Goal: Task Accomplishment & Management: Manage account settings

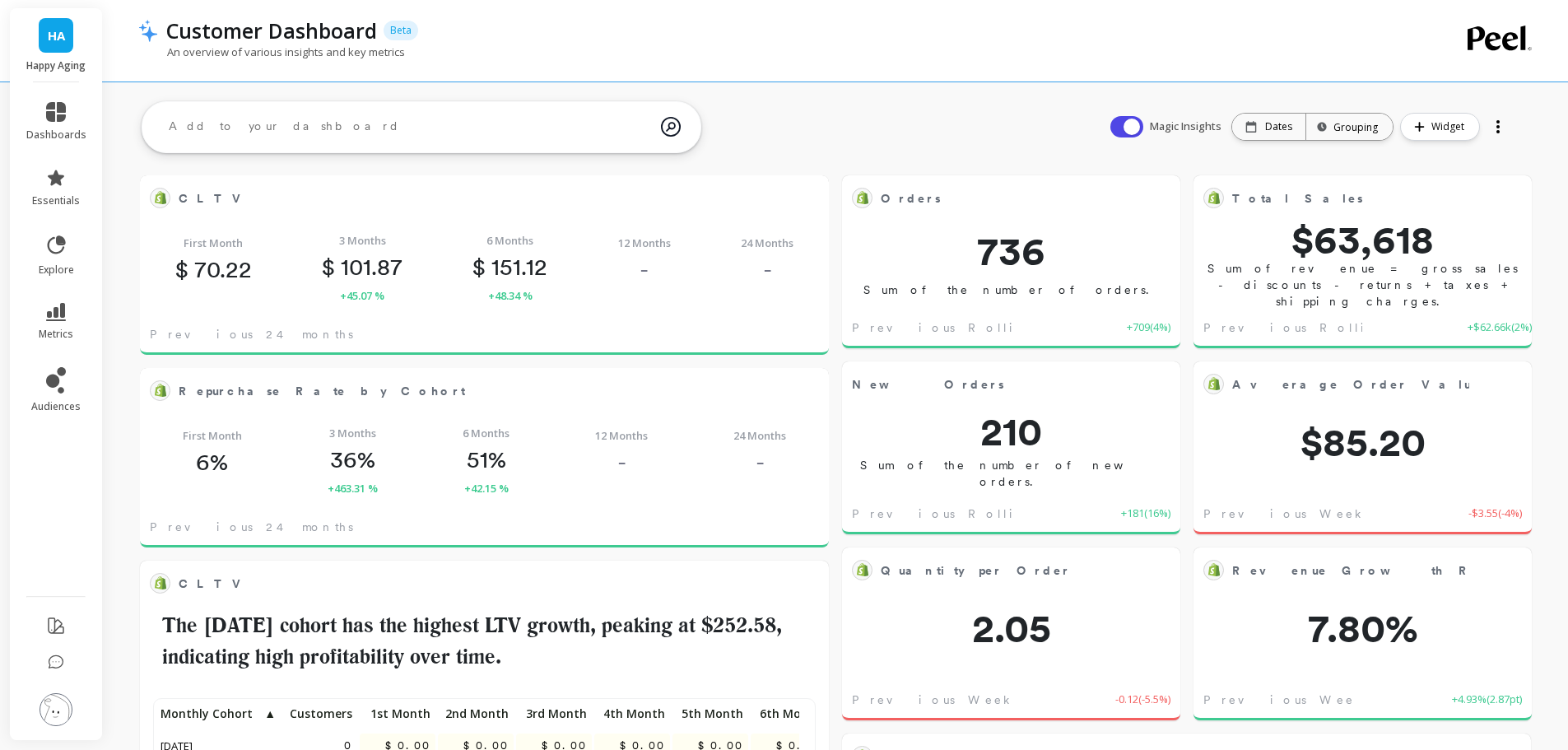
scroll to position [440, 630]
click at [59, 198] on span "essentials" at bounding box center [55, 201] width 48 height 13
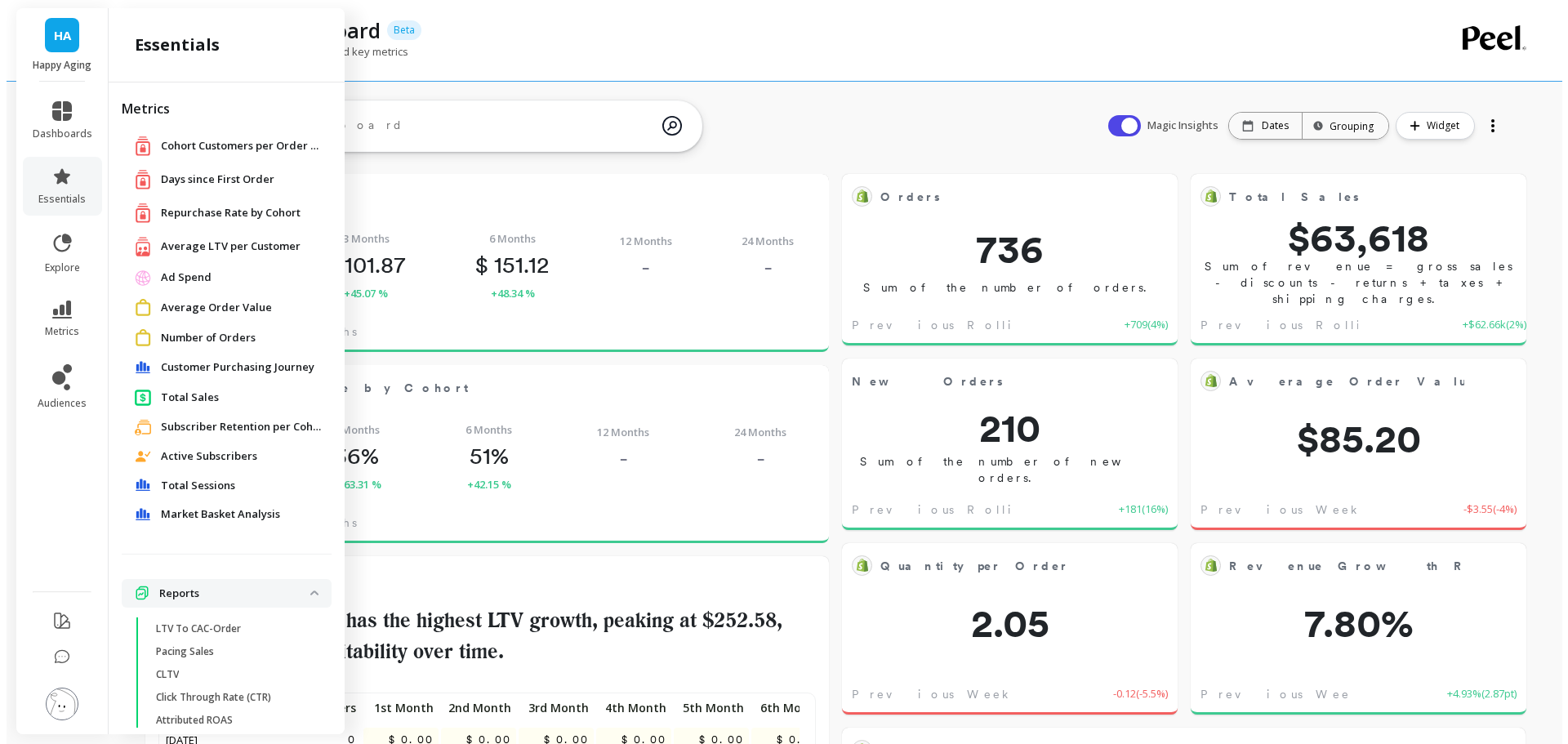
scroll to position [50, 0]
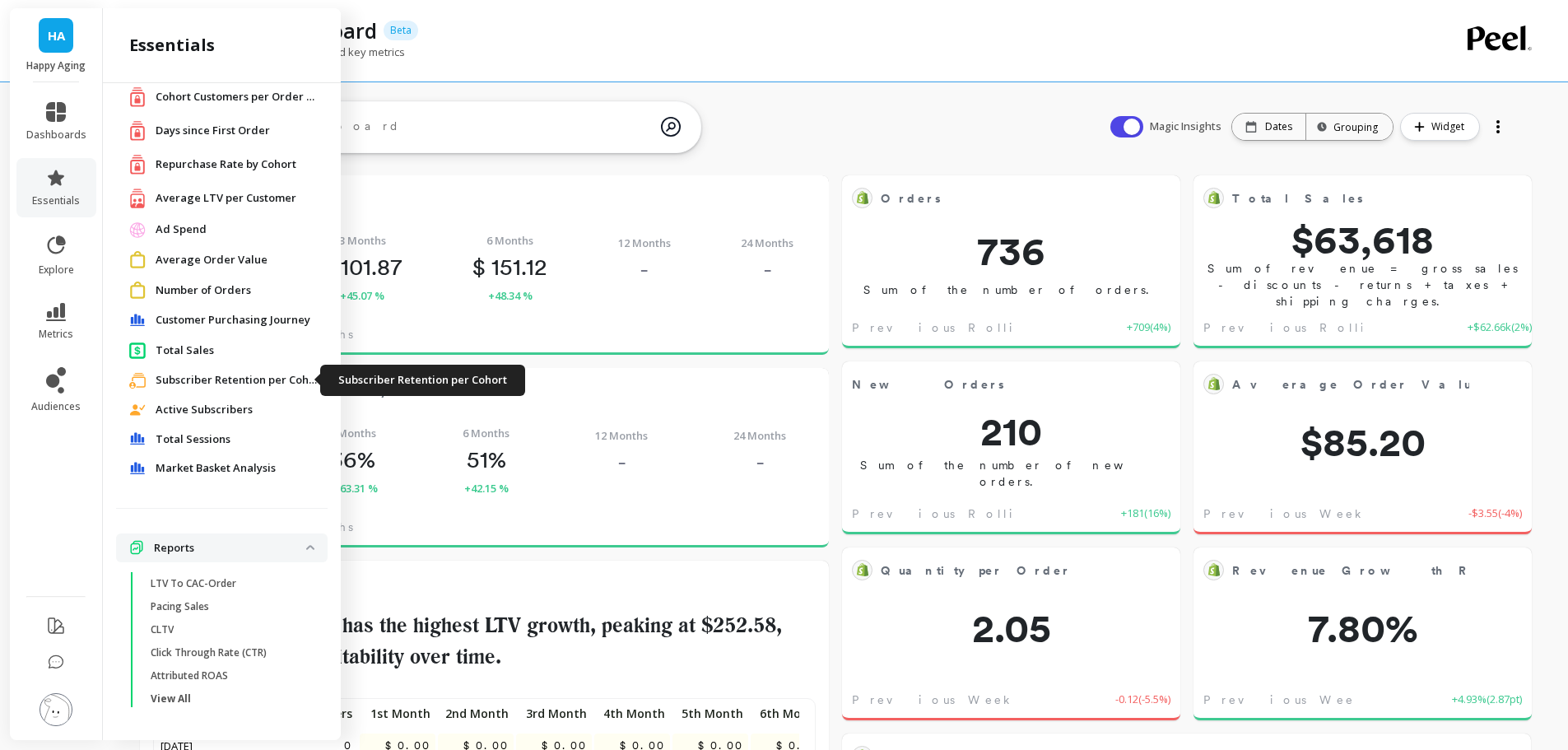
click at [242, 379] on span "Subscriber Retention per Cohort" at bounding box center [237, 380] width 165 height 17
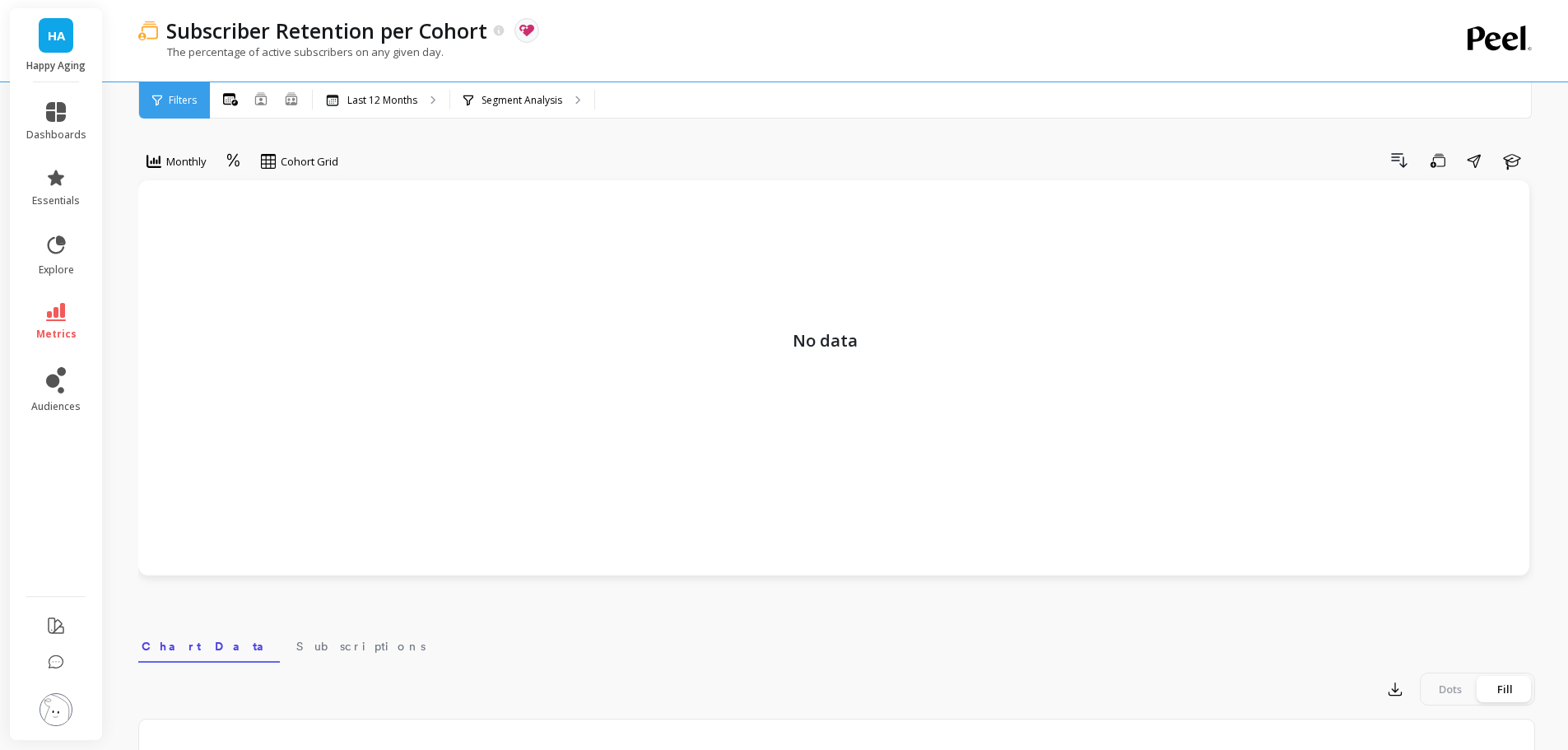
click at [655, 33] on div "Subscriber Retention per Cohort The data you are viewing comes from: Retextion" at bounding box center [779, 31] width 1242 height 28
click at [44, 312] on link "metrics" at bounding box center [57, 322] width 60 height 38
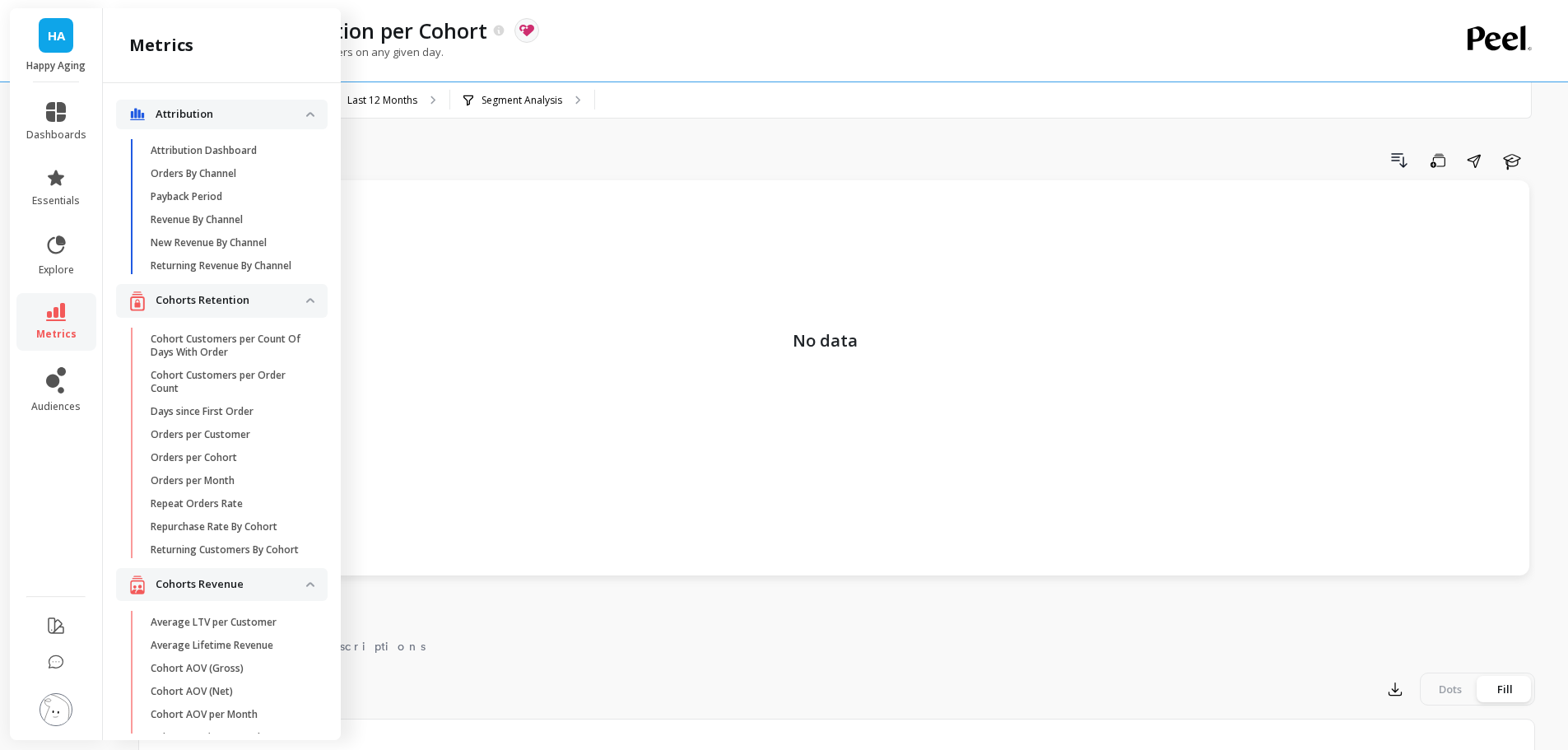
scroll to position [64, 0]
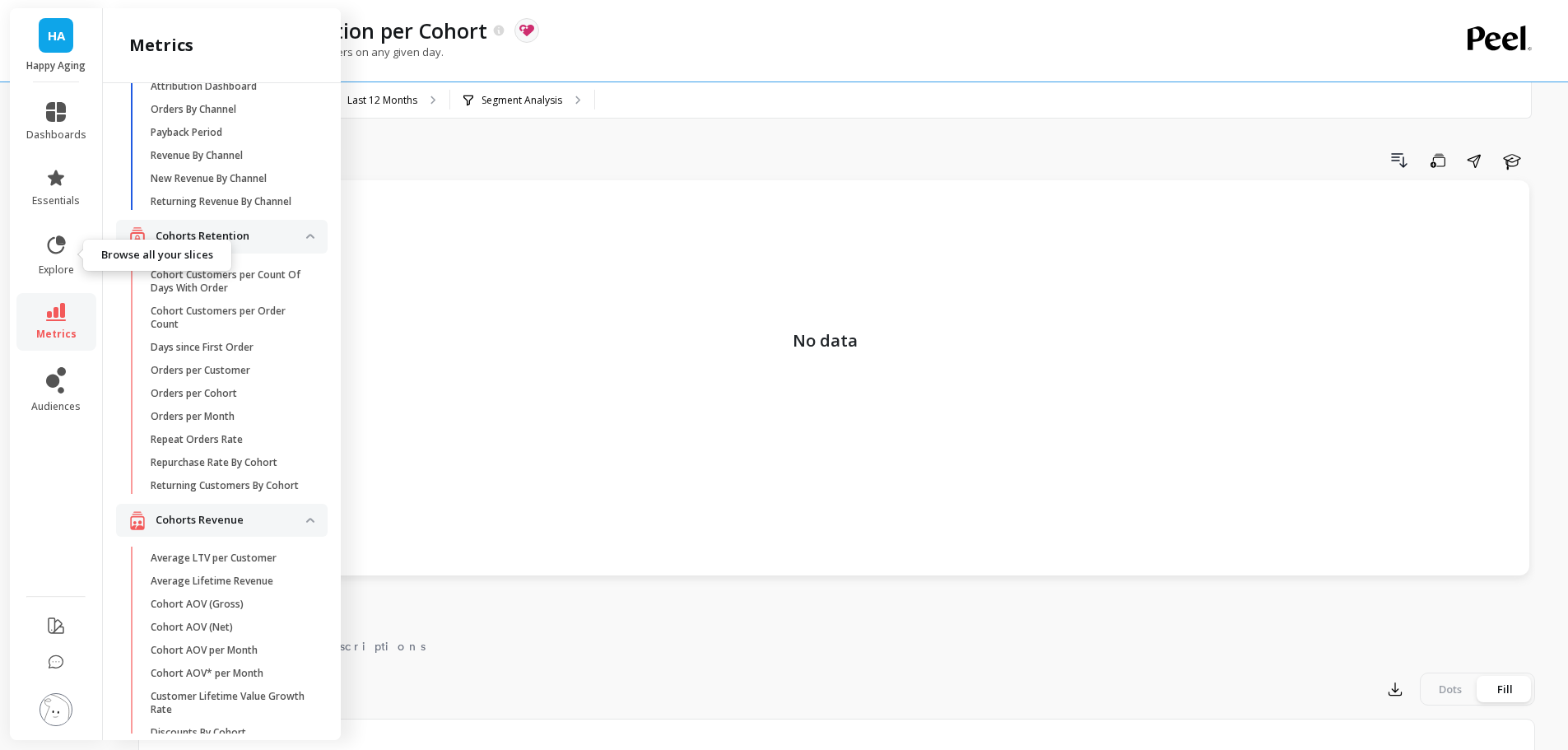
click at [51, 253] on icon at bounding box center [56, 246] width 23 height 23
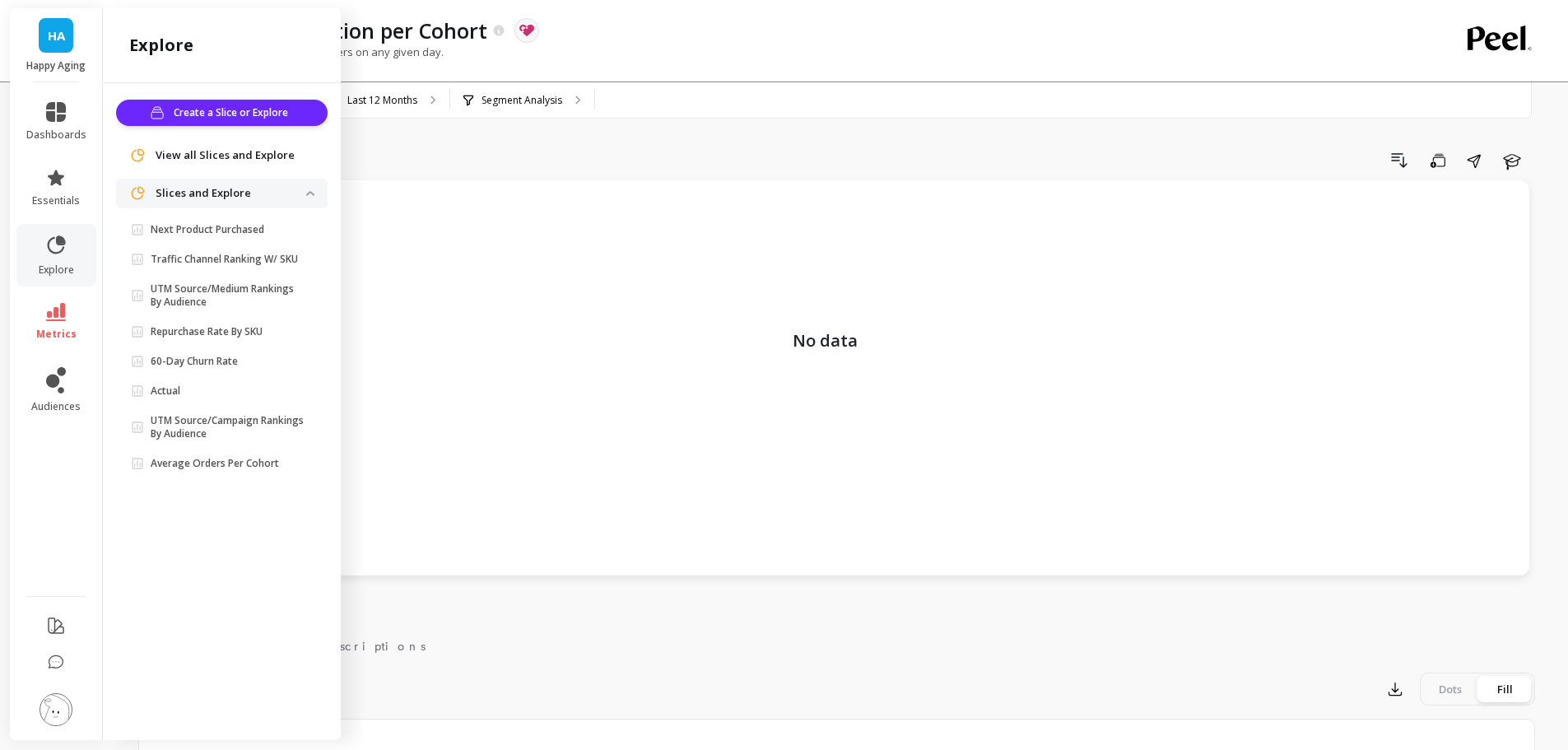
scroll to position [0, 0]
click at [48, 180] on icon at bounding box center [56, 178] width 20 height 20
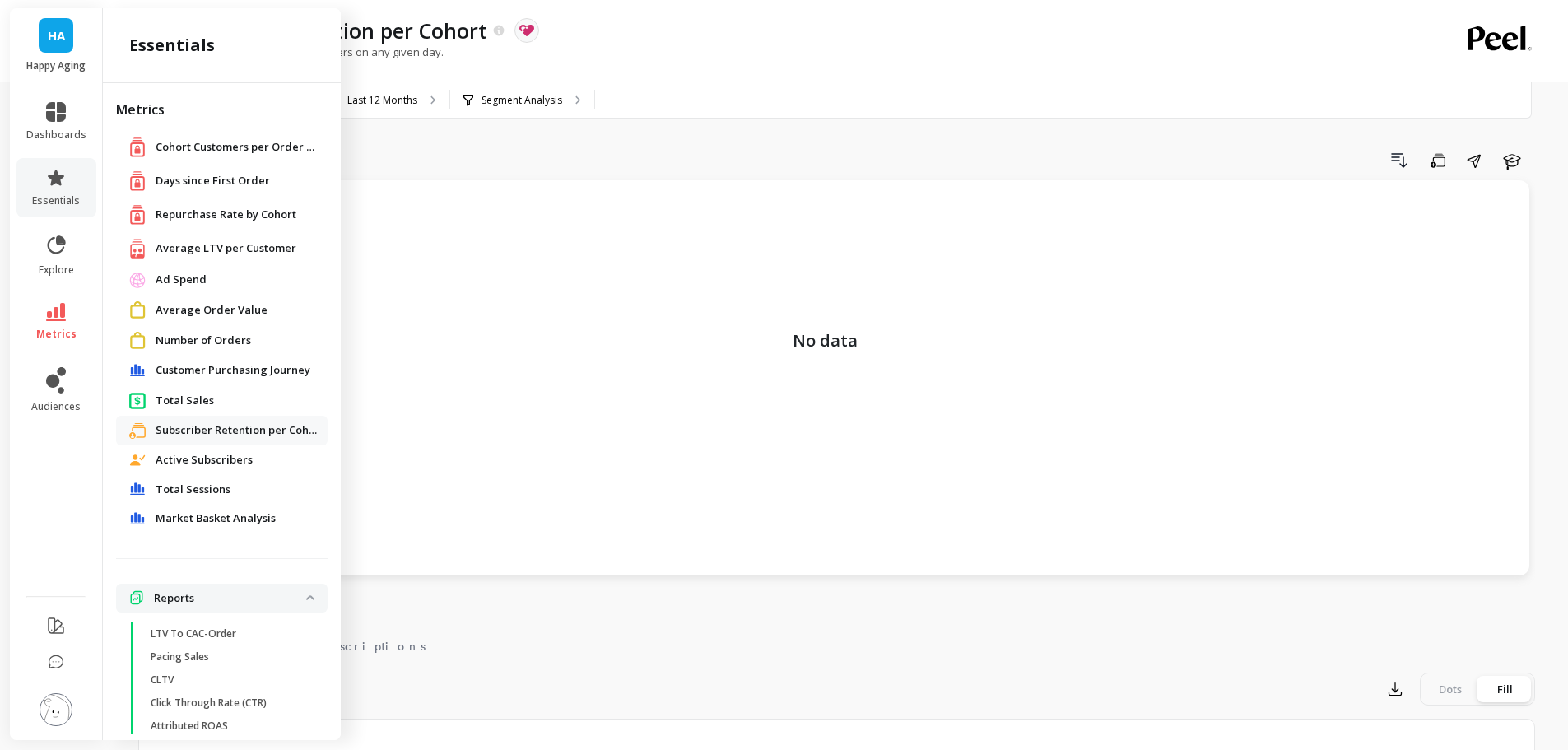
scroll to position [50, 0]
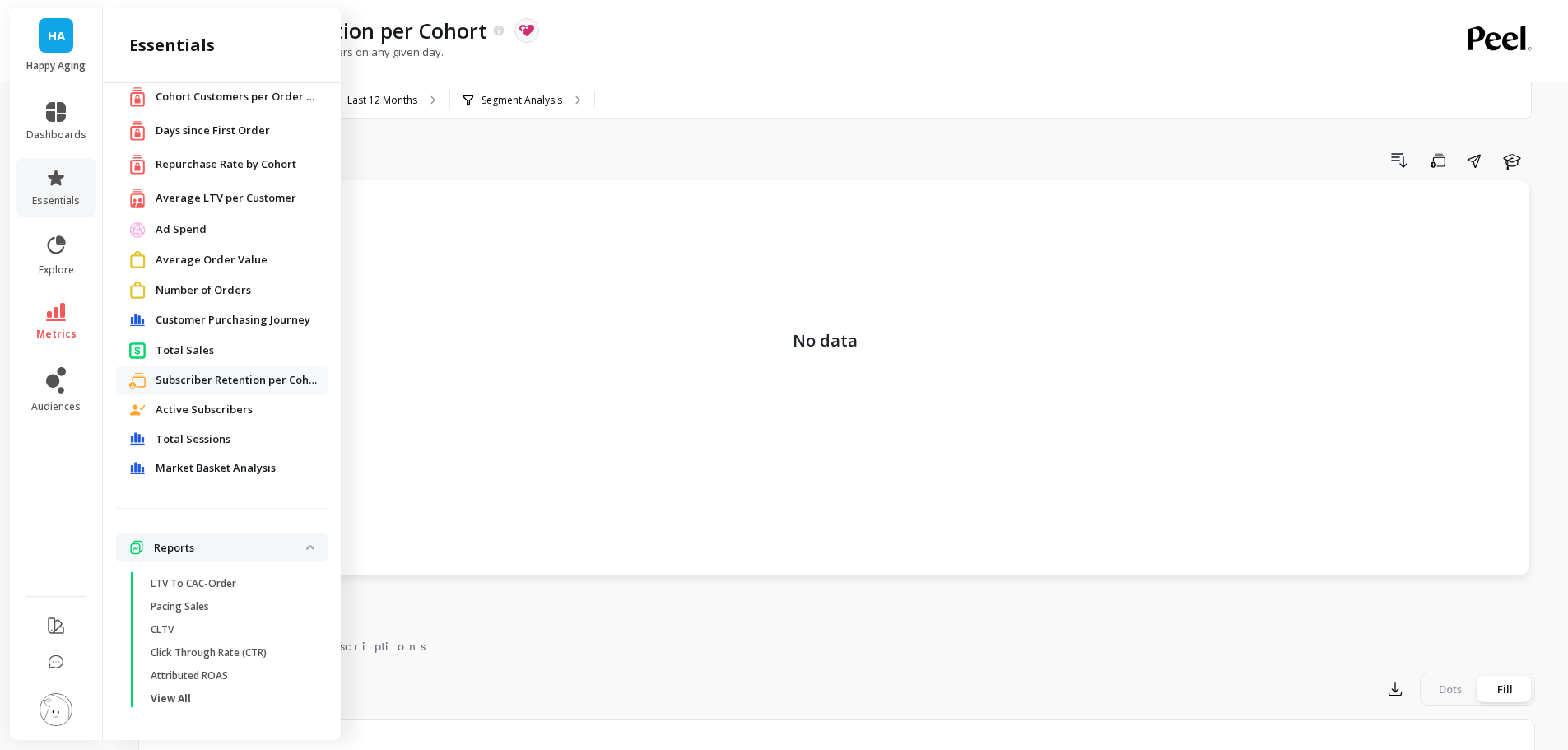
click at [200, 410] on span "Active Subscribers" at bounding box center [204, 410] width 97 height 17
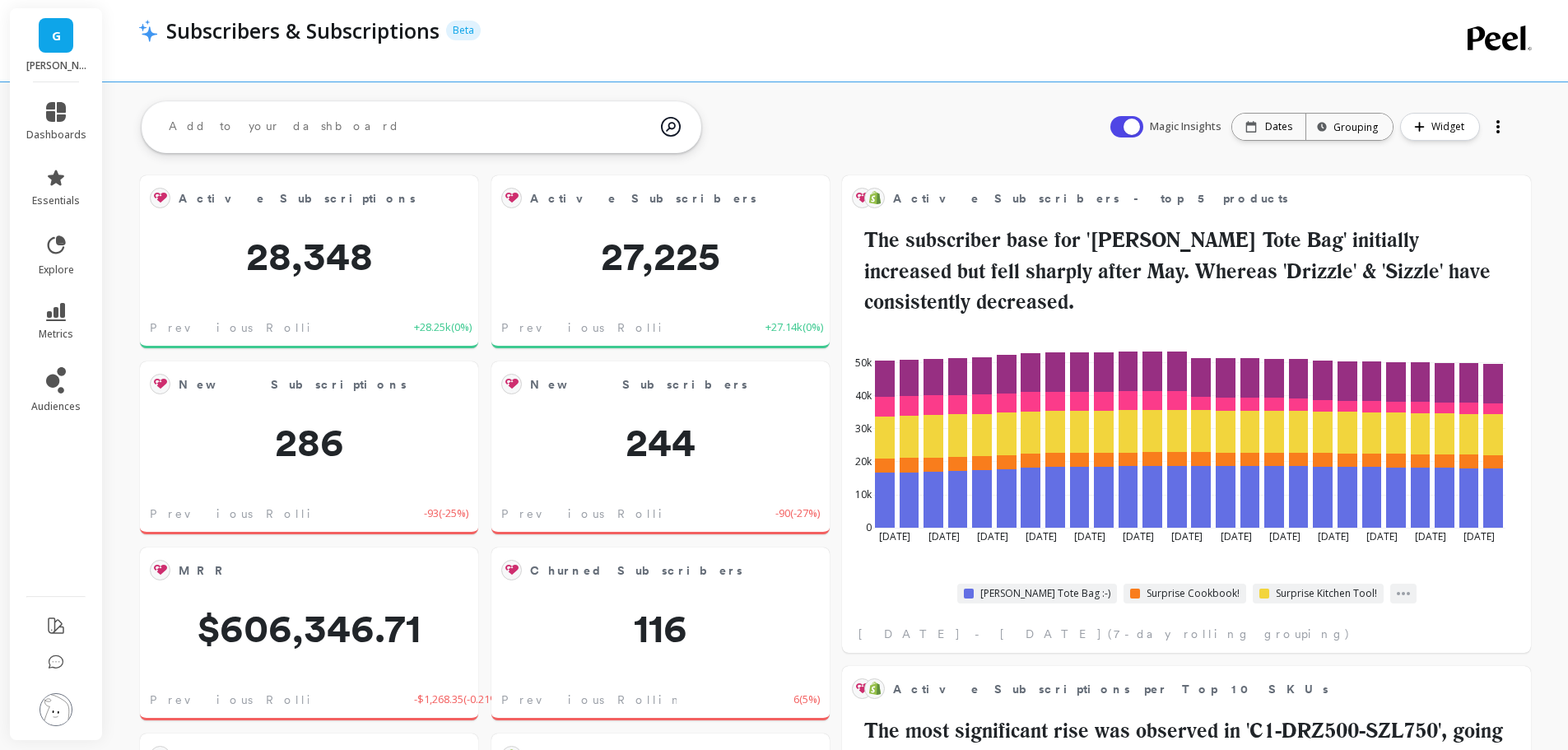
click at [62, 702] on img at bounding box center [55, 709] width 33 height 33
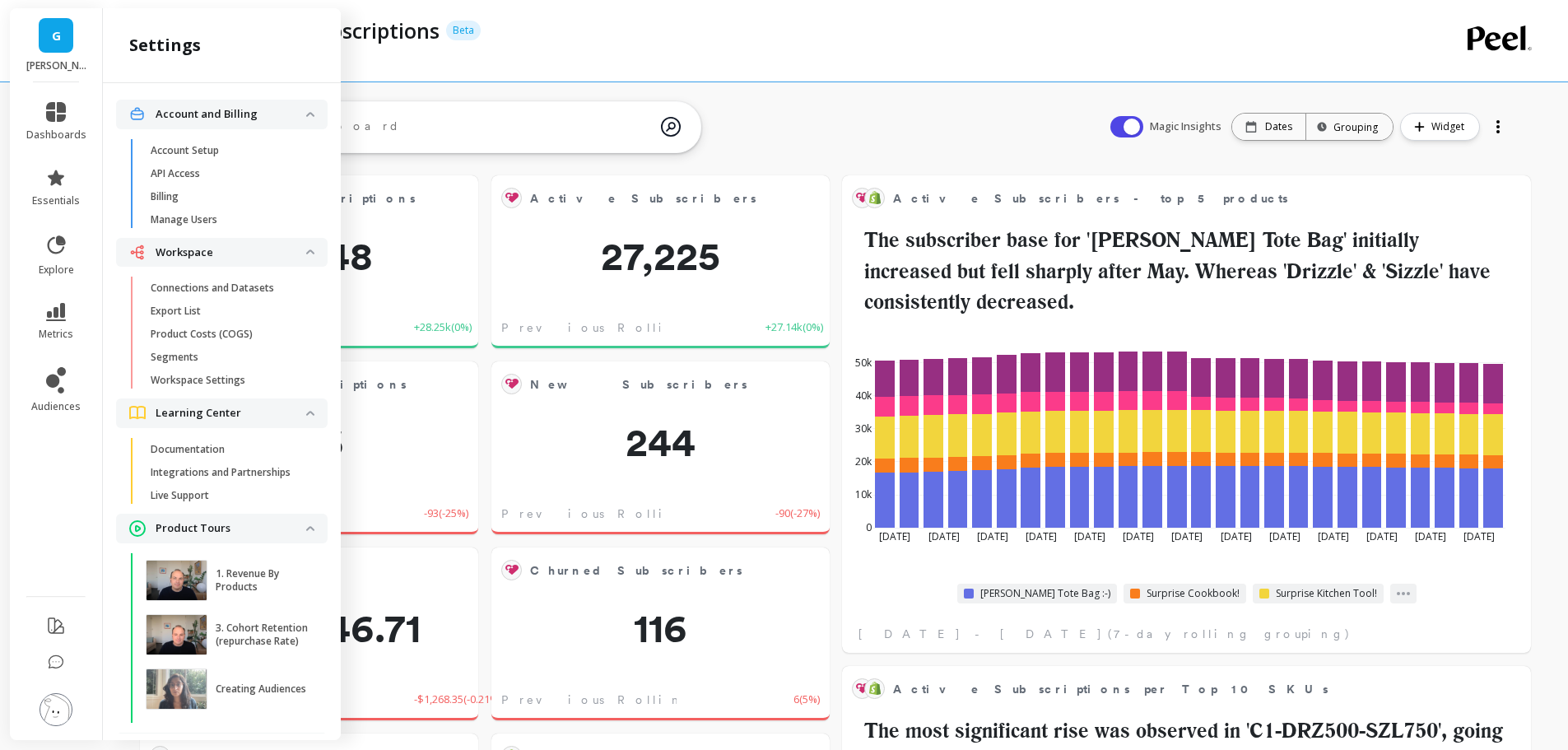
click at [209, 287] on p "Connections and Datasets" at bounding box center [212, 288] width 124 height 13
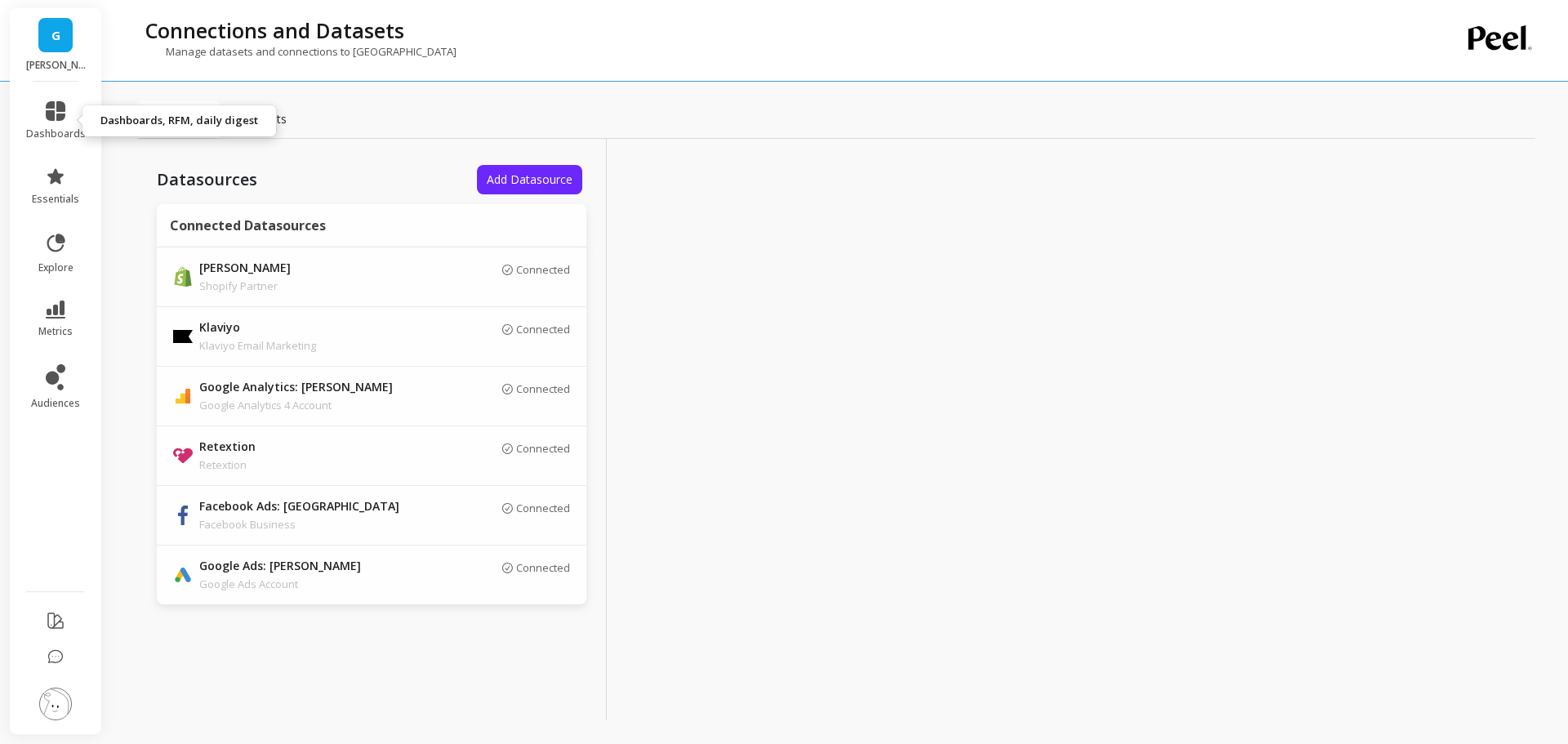
click at [48, 109] on icon at bounding box center [56, 111] width 20 height 20
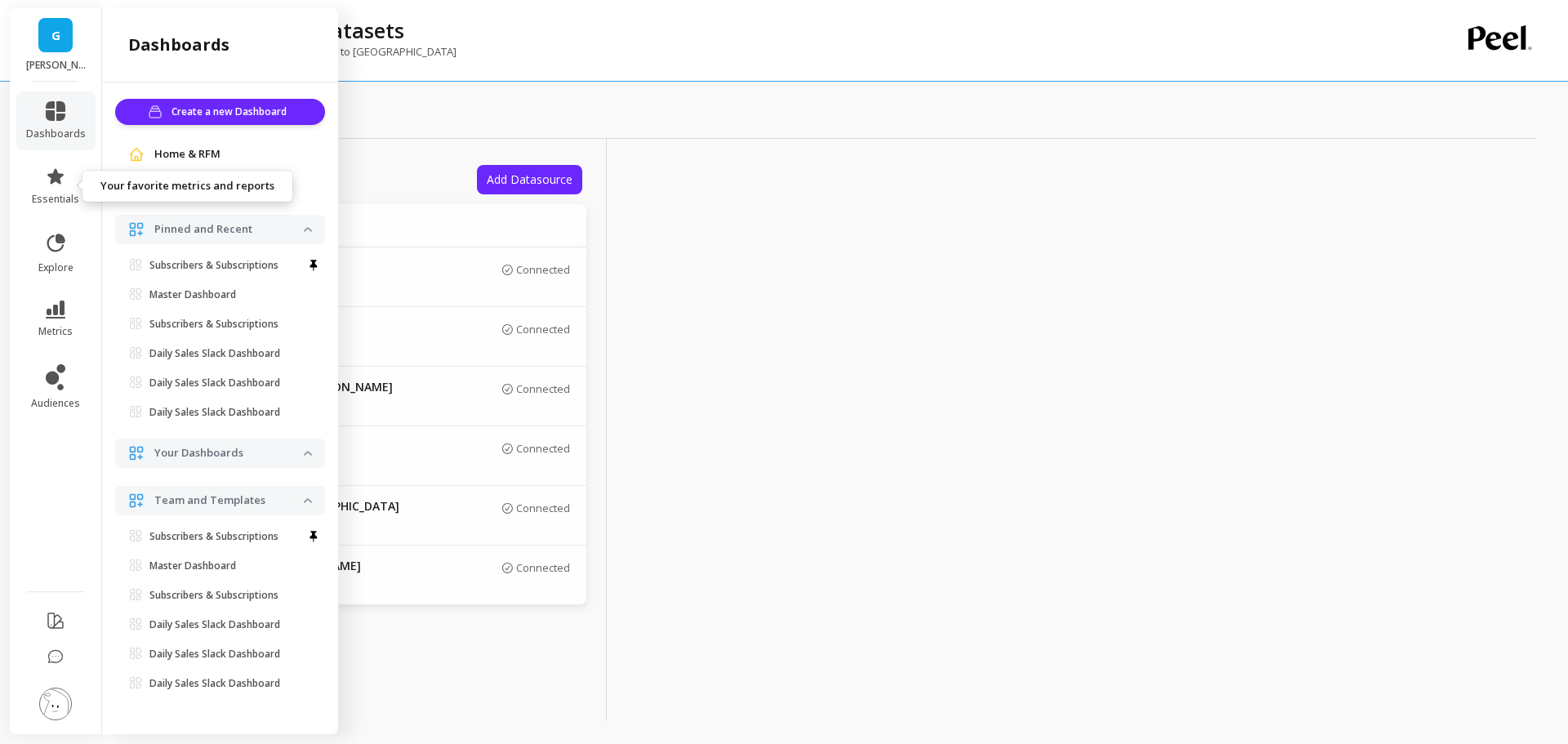
click at [56, 183] on icon at bounding box center [56, 176] width 20 height 20
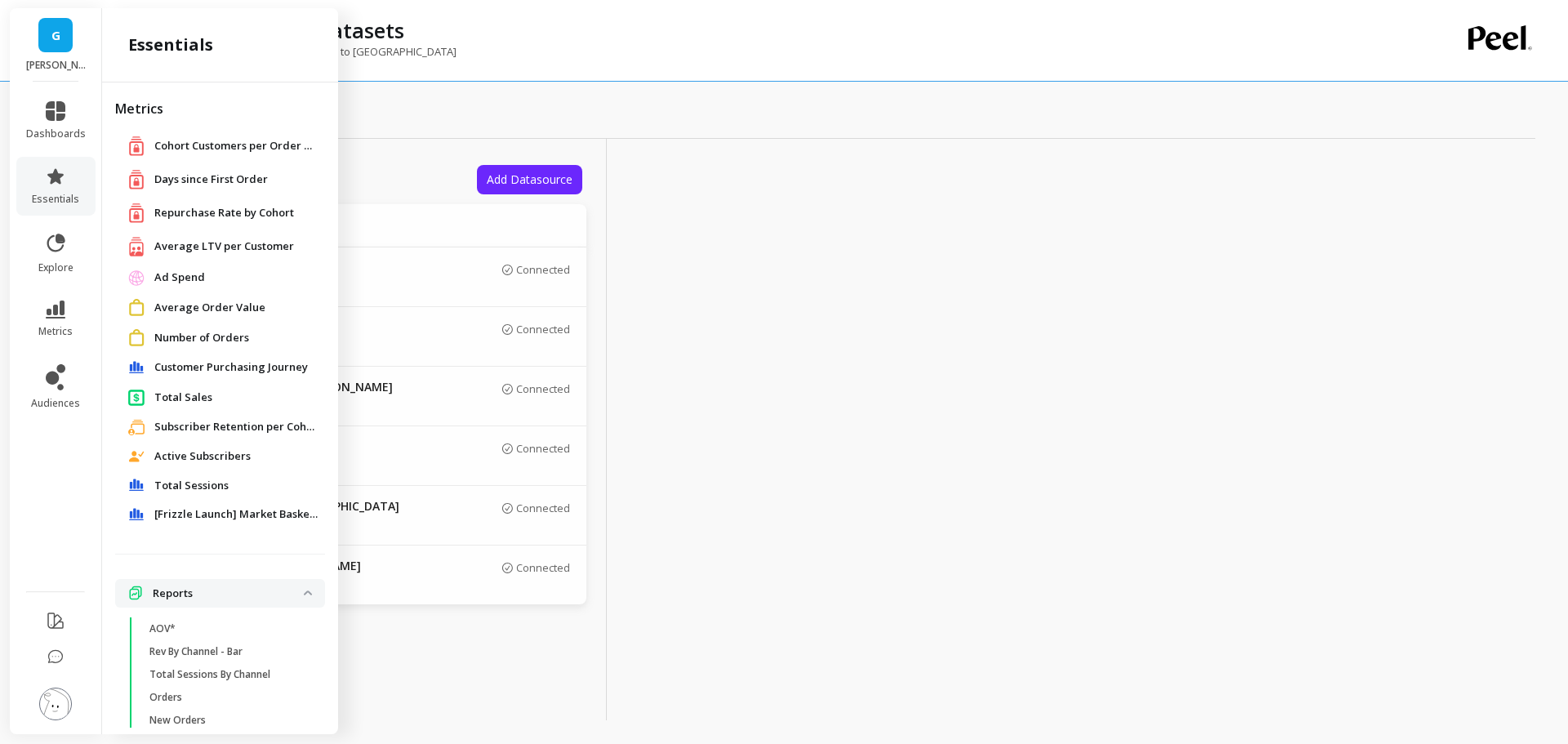
scroll to position [50, 0]
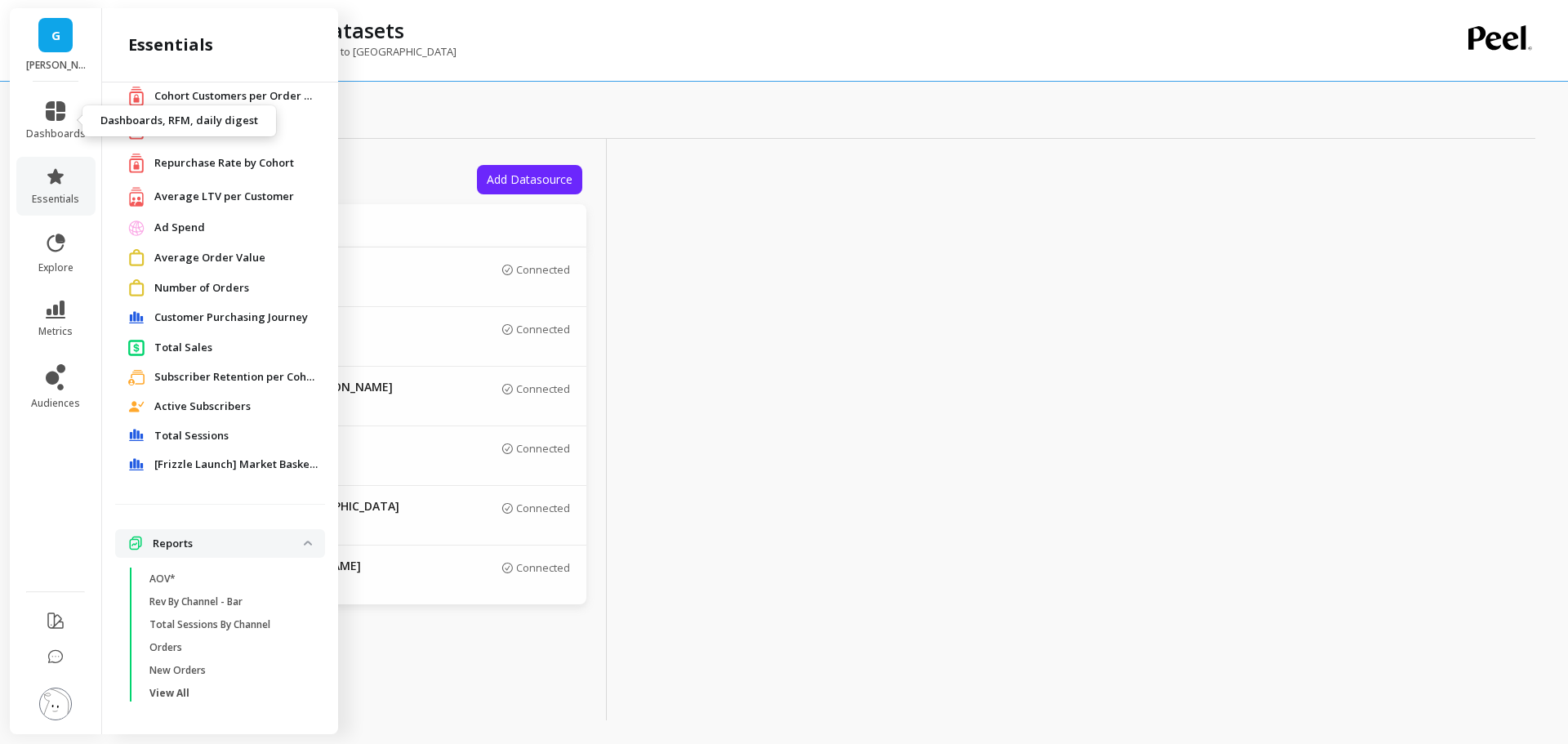
click at [50, 131] on span "dashboards" at bounding box center [56, 134] width 60 height 13
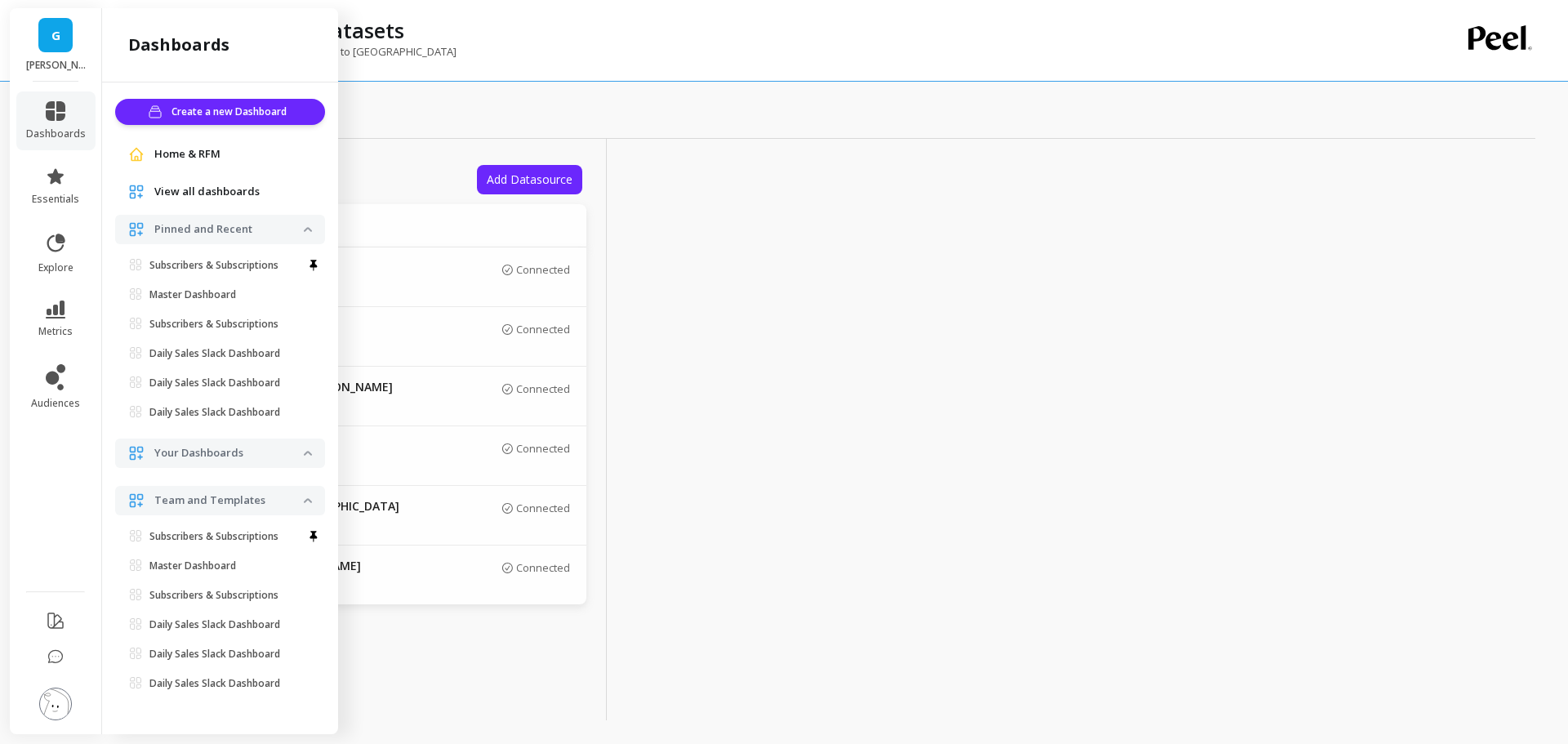
click at [64, 207] on li "essentials" at bounding box center [56, 186] width 80 height 59
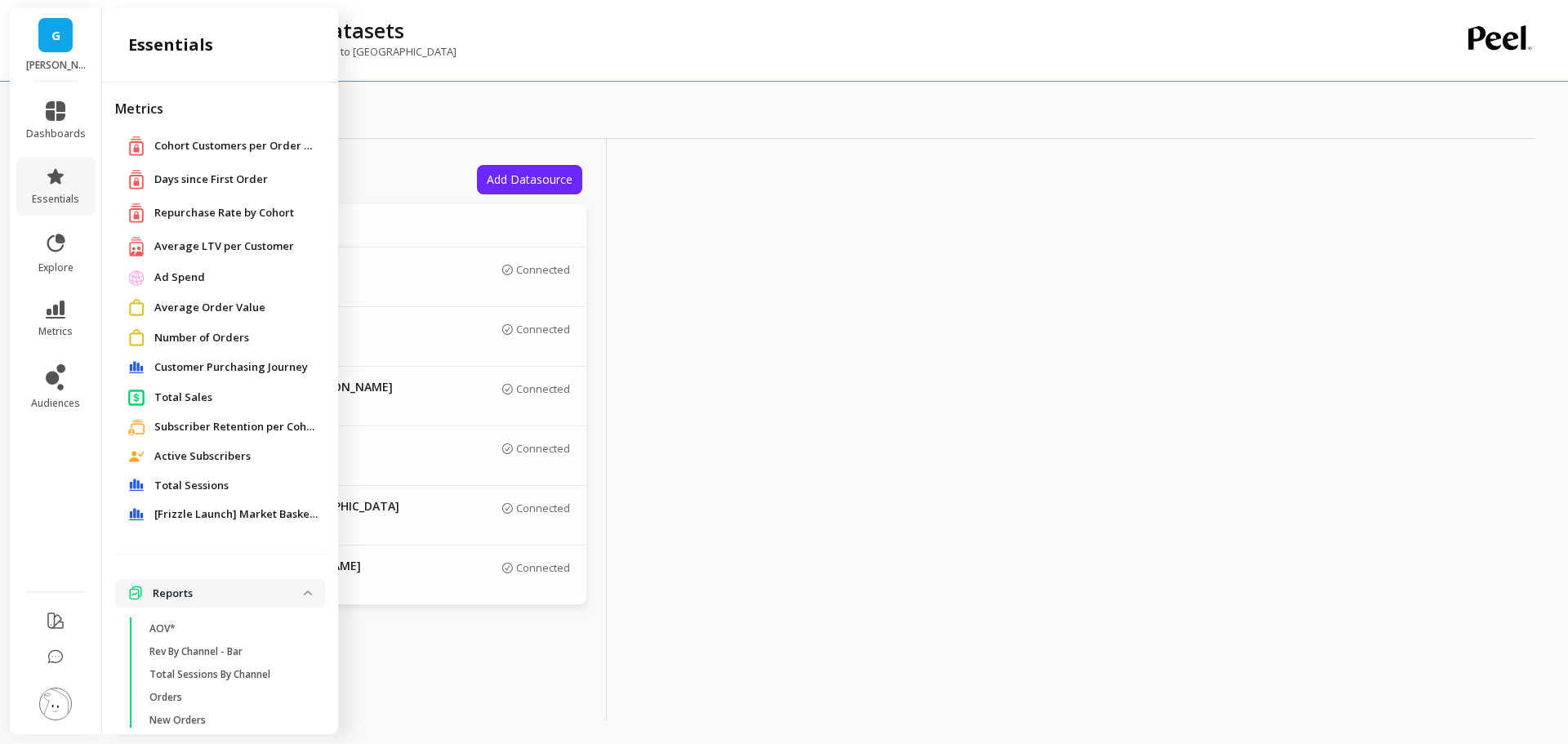
scroll to position [50, 0]
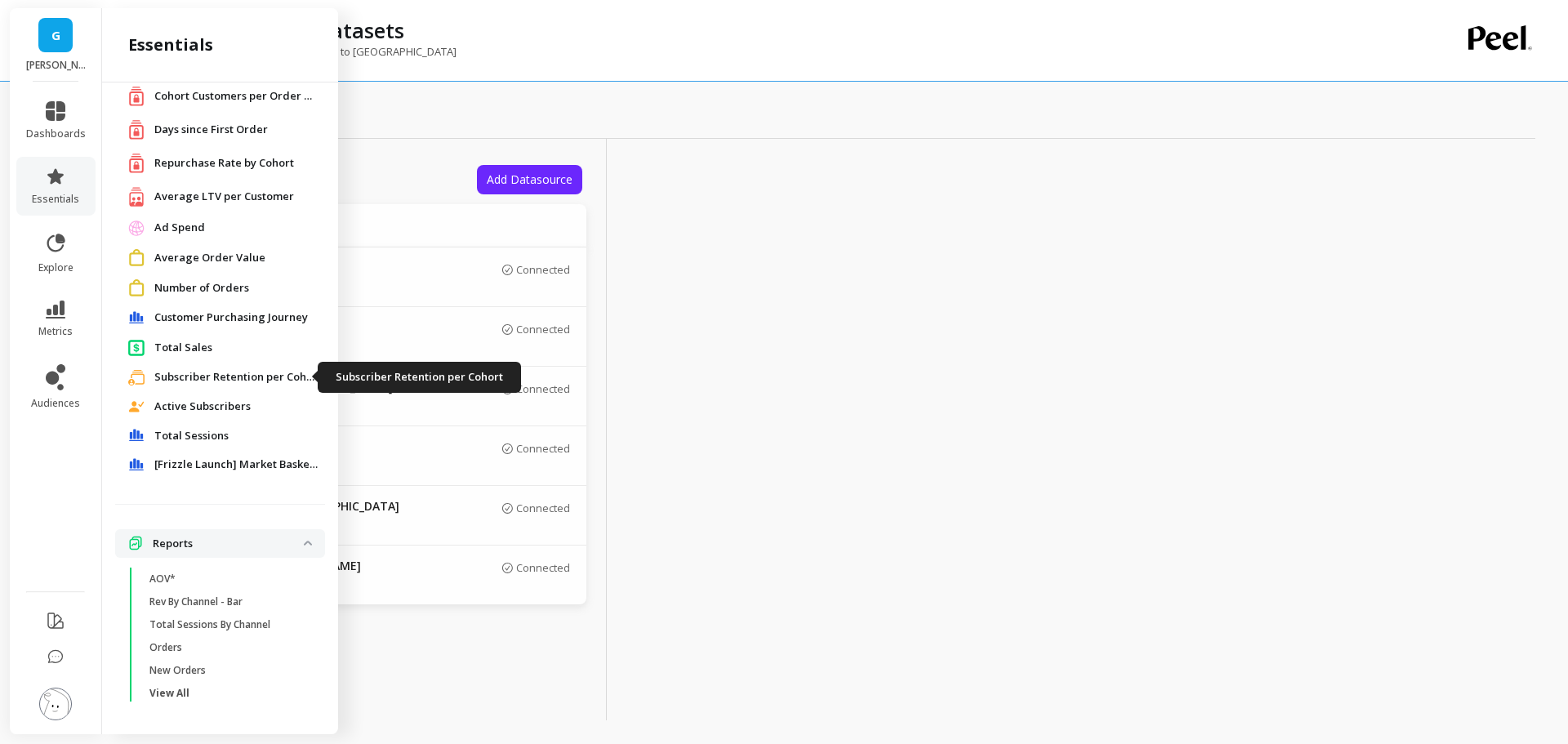
click at [196, 365] on div "Subscriber Retention per Cohort Subscriber Retention per Cohort" at bounding box center [220, 376] width 210 height 29
click at [196, 373] on span "Subscriber Retention per Cohort" at bounding box center [235, 377] width 163 height 17
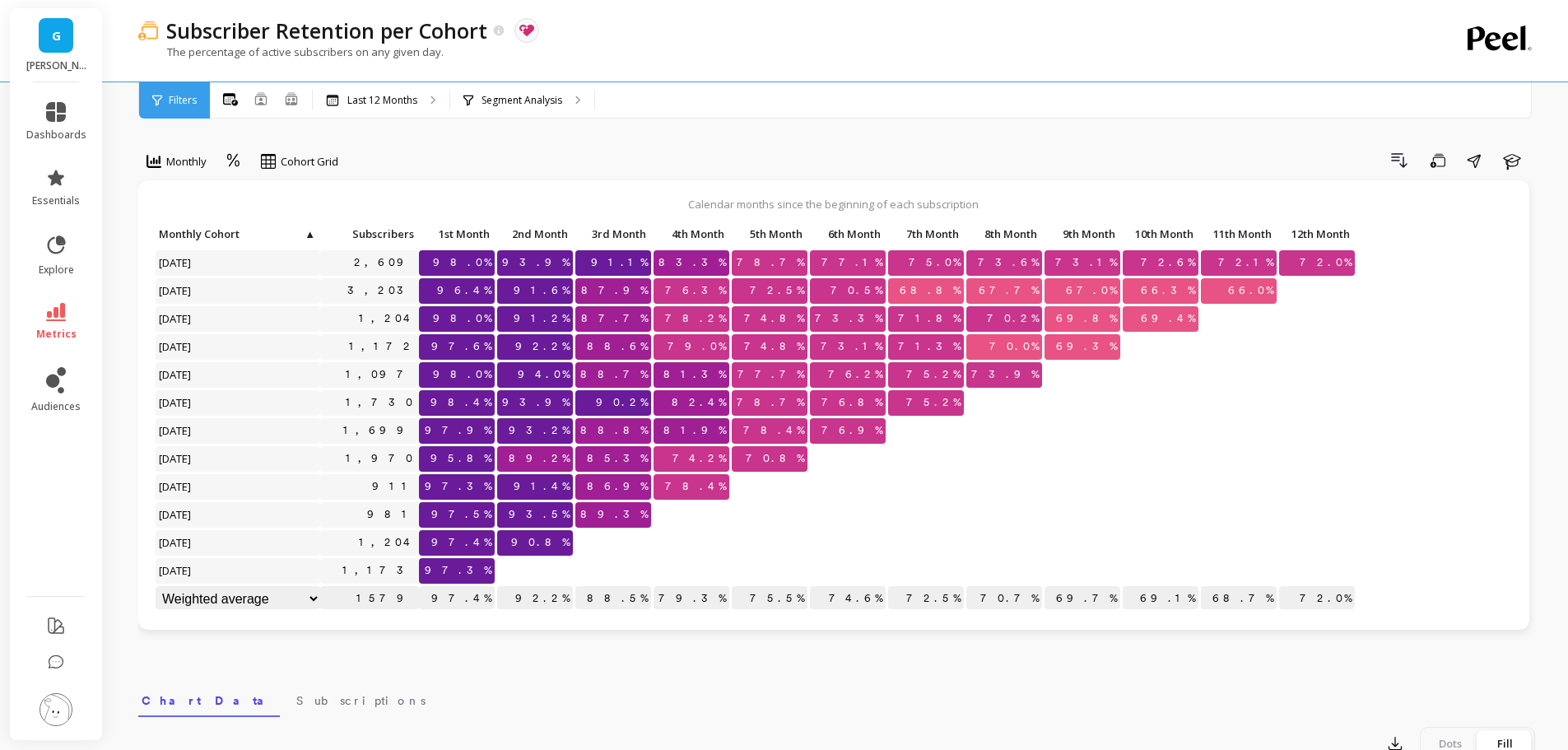
click at [799, 143] on div "Monthly Cohort Grid Drill Down Save Share Learn Calendar months since the begin…" at bounding box center [837, 702] width 1397 height 1271
click at [62, 326] on link "metrics" at bounding box center [57, 322] width 60 height 38
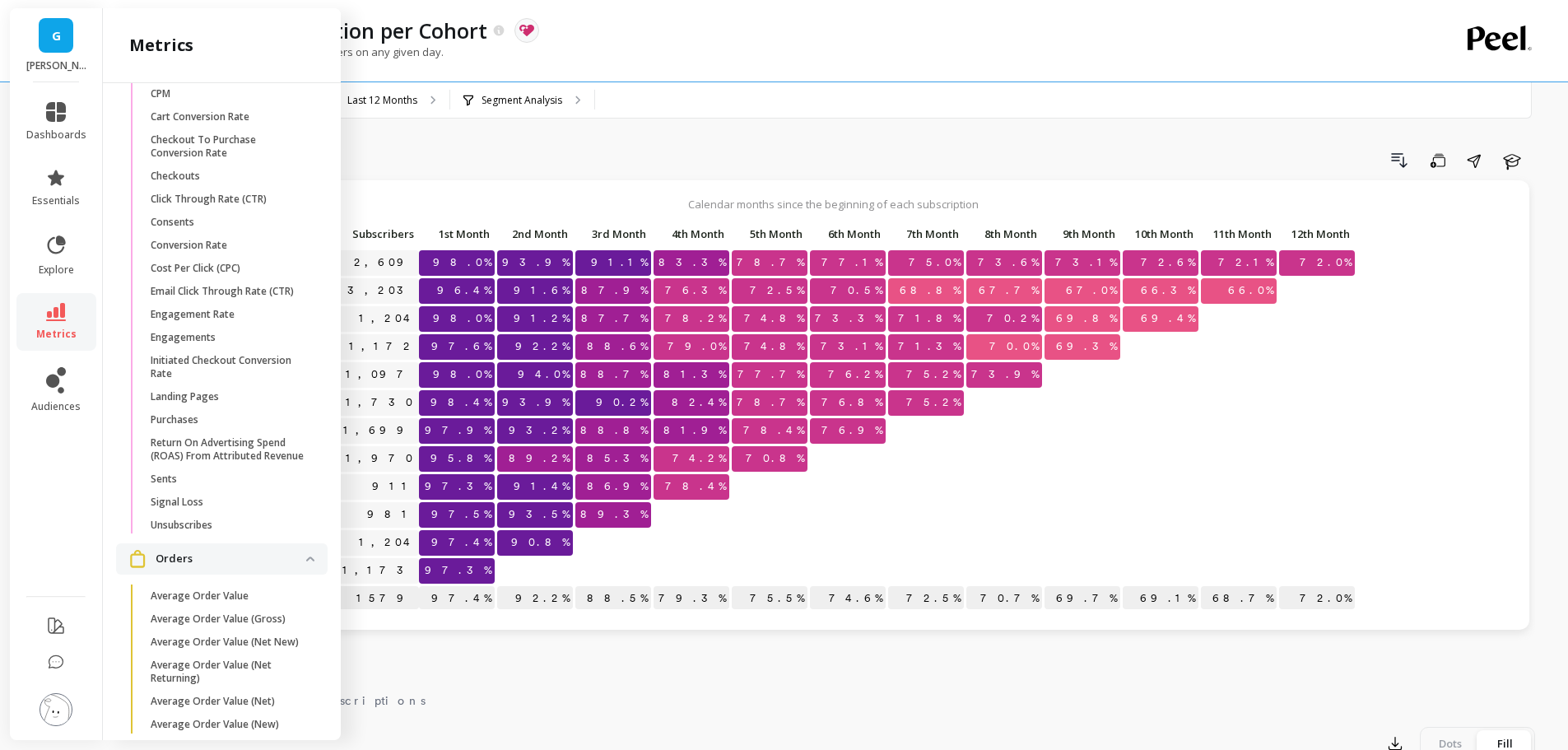
scroll to position [4168, 0]
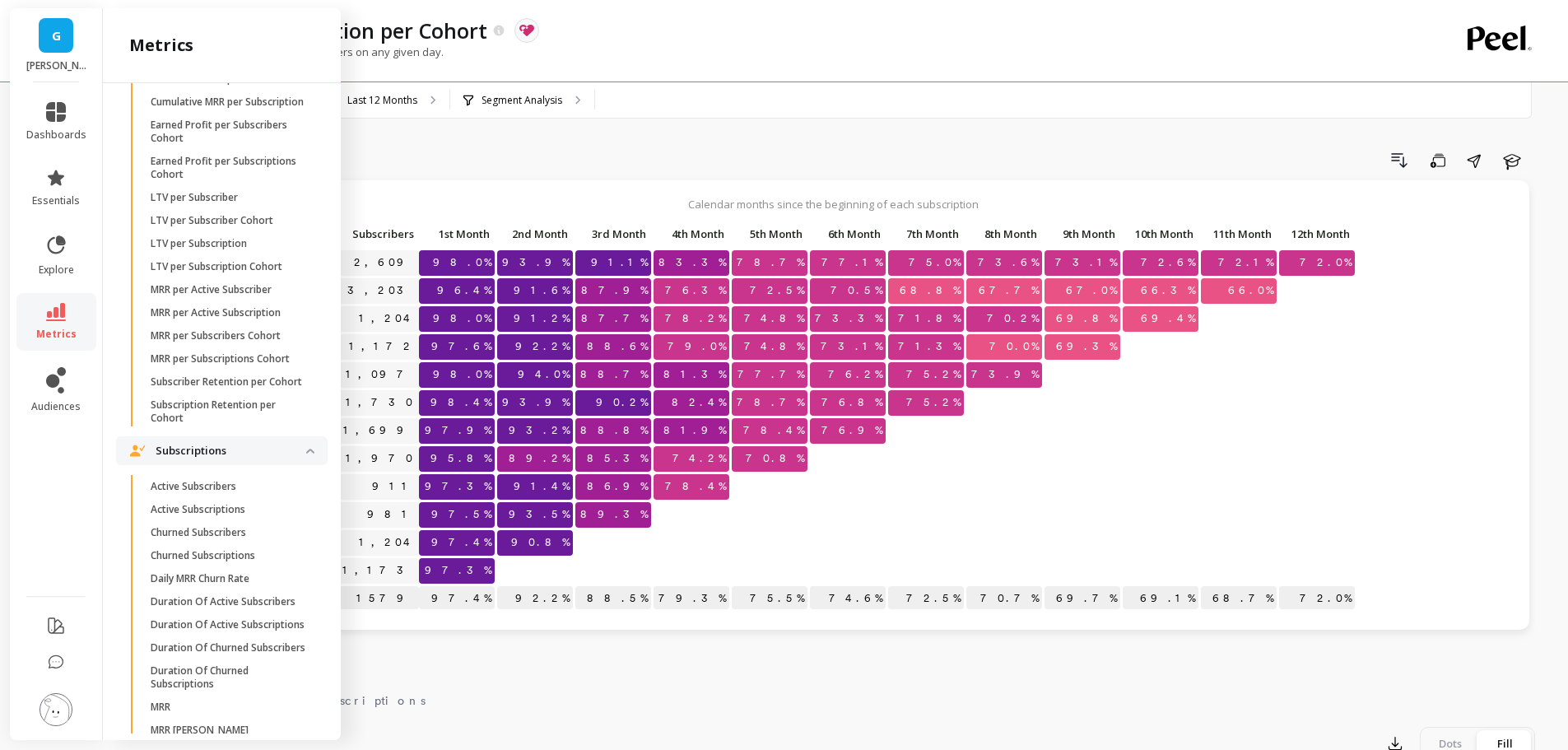
click at [220, 493] on p "Active Subscribers" at bounding box center [193, 486] width 85 height 13
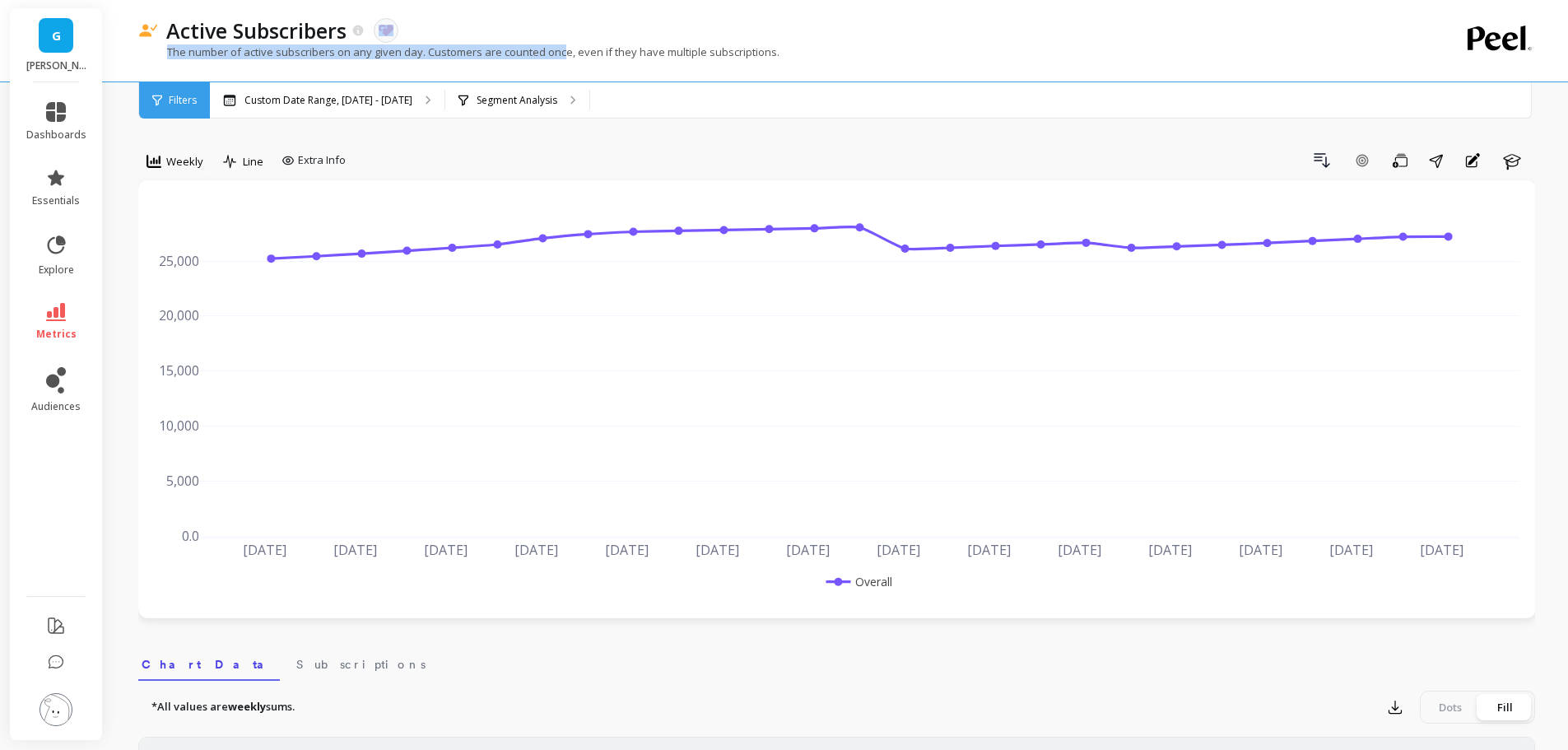
drag, startPoint x: 561, startPoint y: 51, endPoint x: 659, endPoint y: 43, distance: 98.3
click at [659, 43] on div "Active Subscribers The data you are viewing comes from: Retextion The number of…" at bounding box center [769, 41] width 1262 height 82
click at [659, 43] on div "Active Subscribers The data you are viewing comes from: Retextion" at bounding box center [779, 31] width 1242 height 28
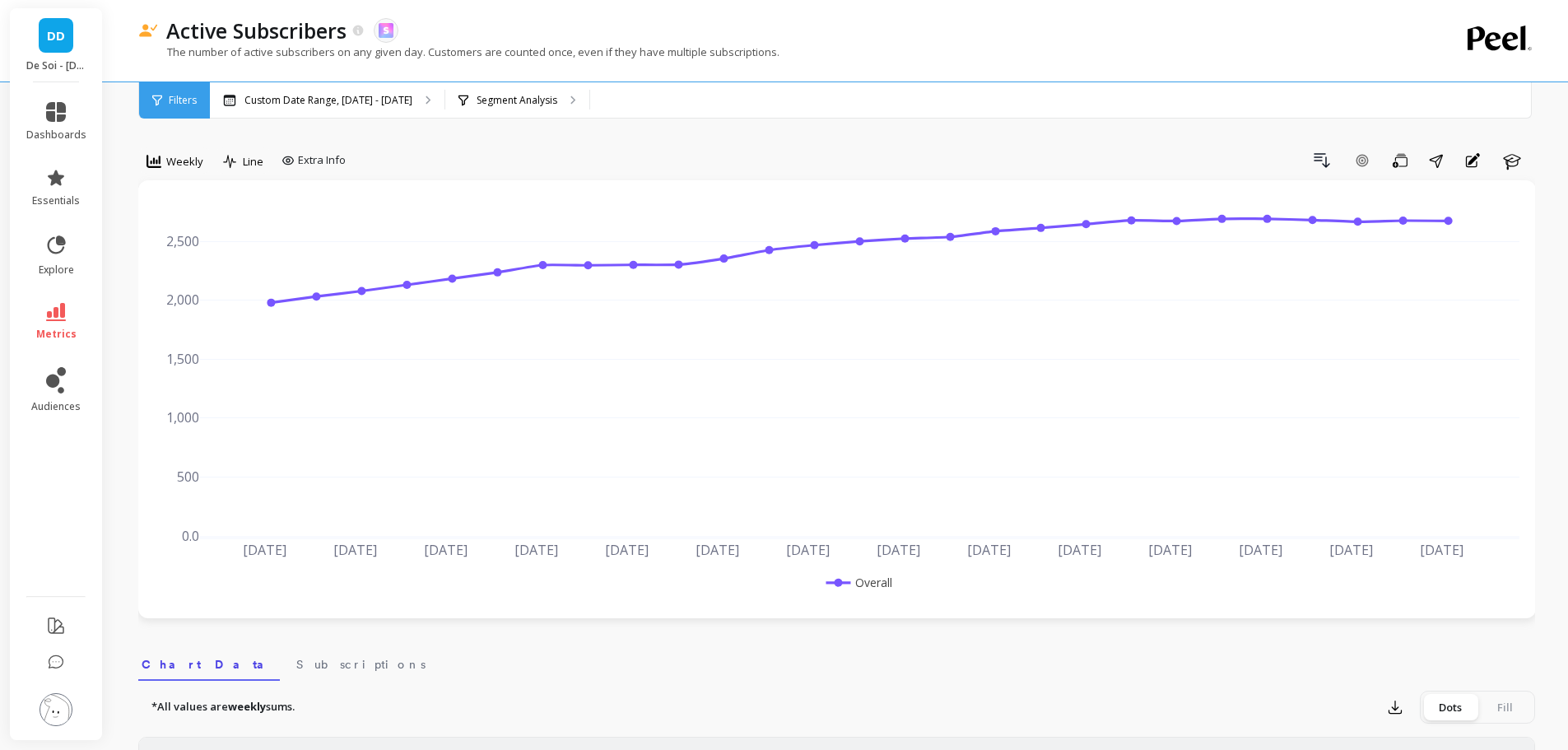
click at [64, 702] on img at bounding box center [55, 709] width 33 height 33
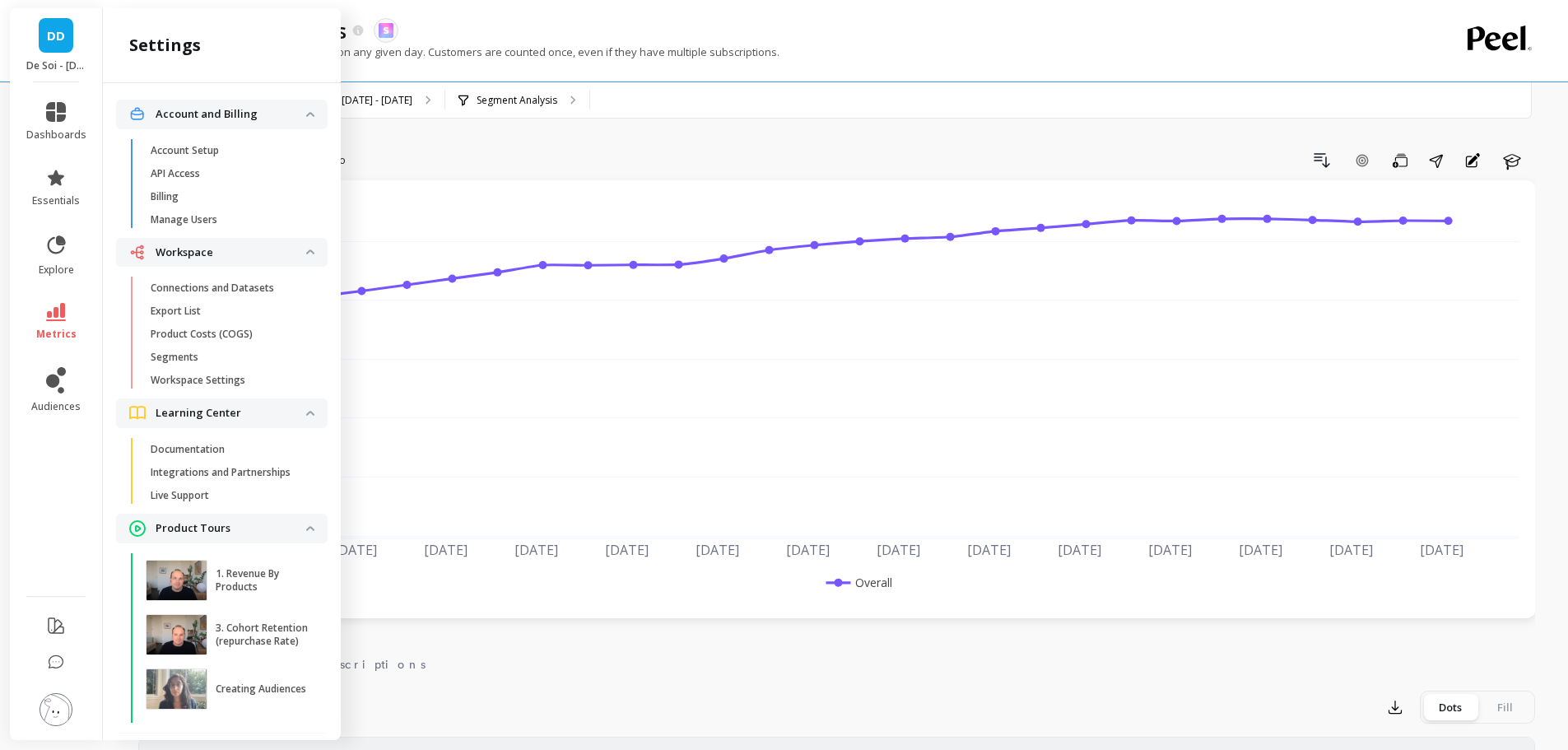
click at [228, 293] on p "Connections and Datasets" at bounding box center [212, 288] width 124 height 13
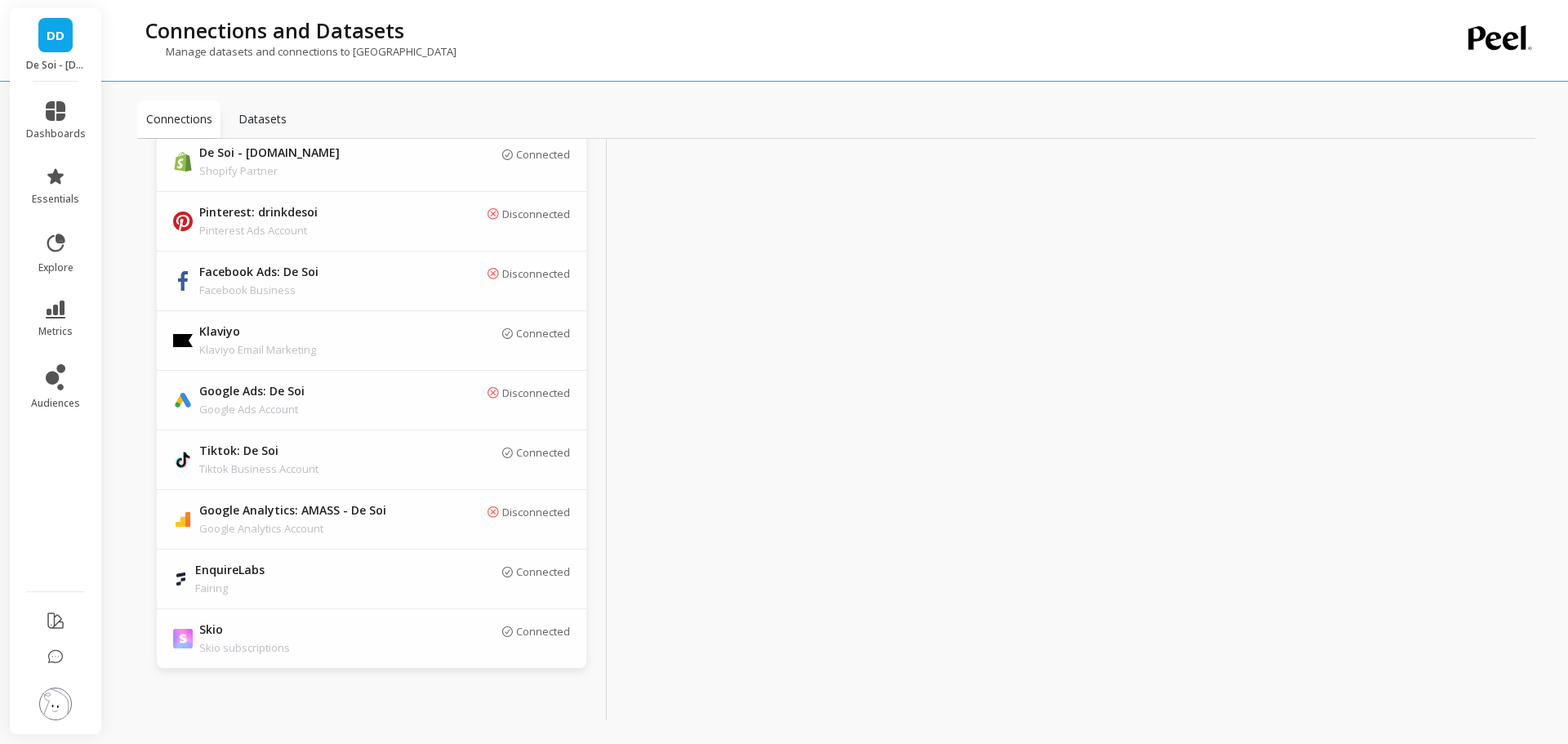
scroll to position [128, 0]
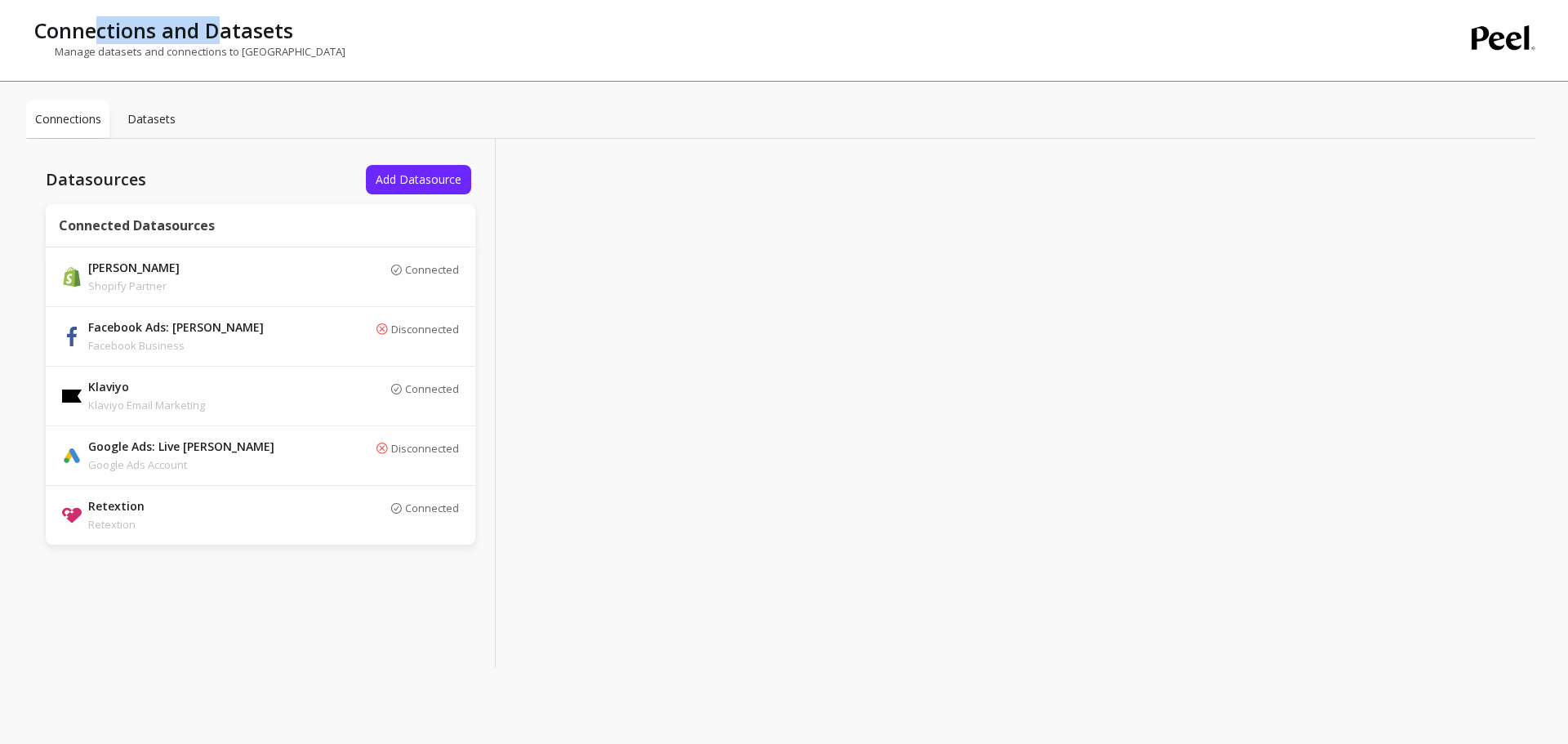
click at [225, 36] on p "Connections and Datasets" at bounding box center [163, 31] width 259 height 28
click at [225, 36] on p "Connections and Datasets" at bounding box center [163, 31] width 259 height 28
drag, startPoint x: 164, startPoint y: 117, endPoint x: 119, endPoint y: 127, distance: 46.1
click at [164, 117] on p "Datasets" at bounding box center [152, 119] width 48 height 17
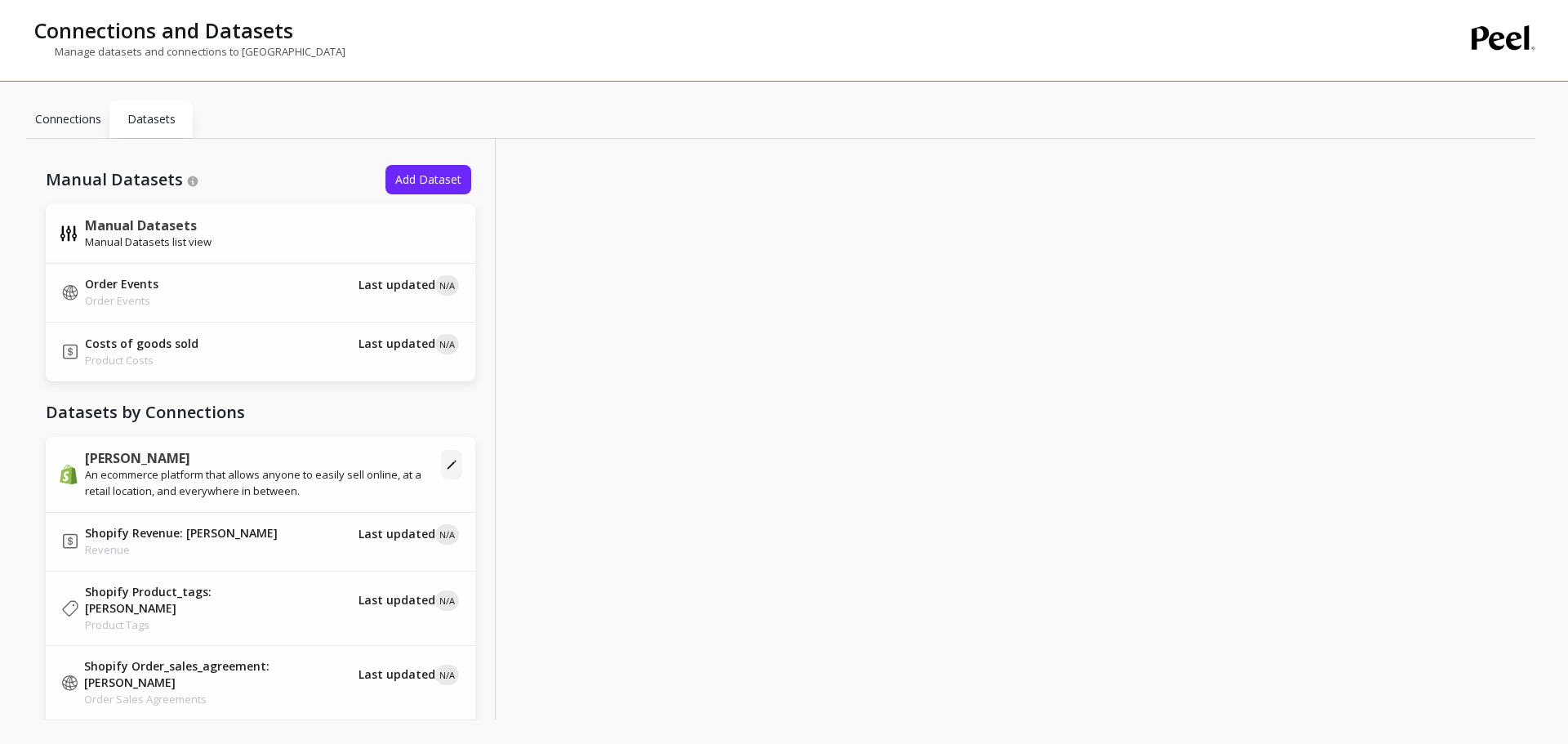
click at [58, 114] on p "Connections" at bounding box center [68, 119] width 66 height 17
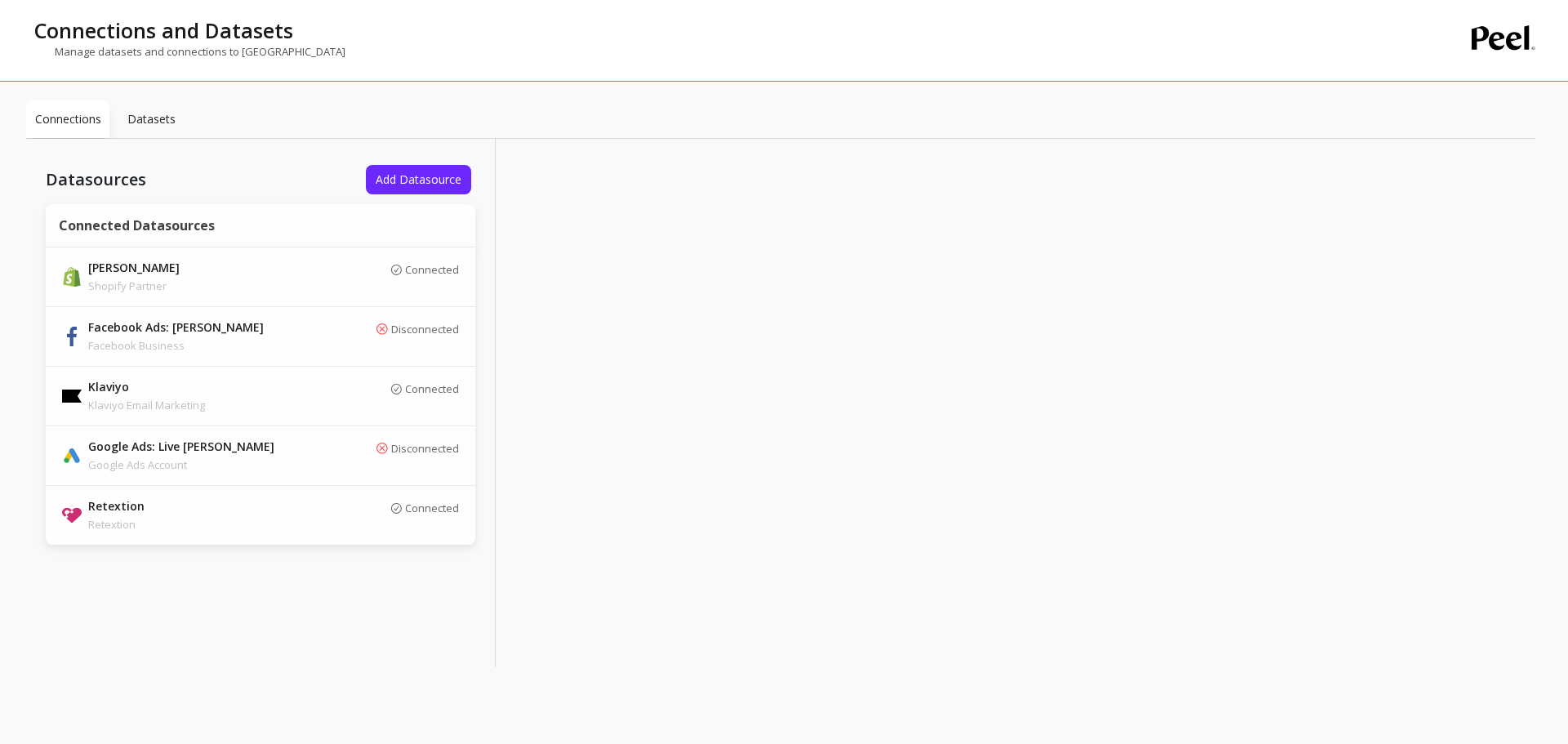
click at [1118, 51] on div "Manage datasets and connections to Peel" at bounding box center [715, 59] width 1378 height 31
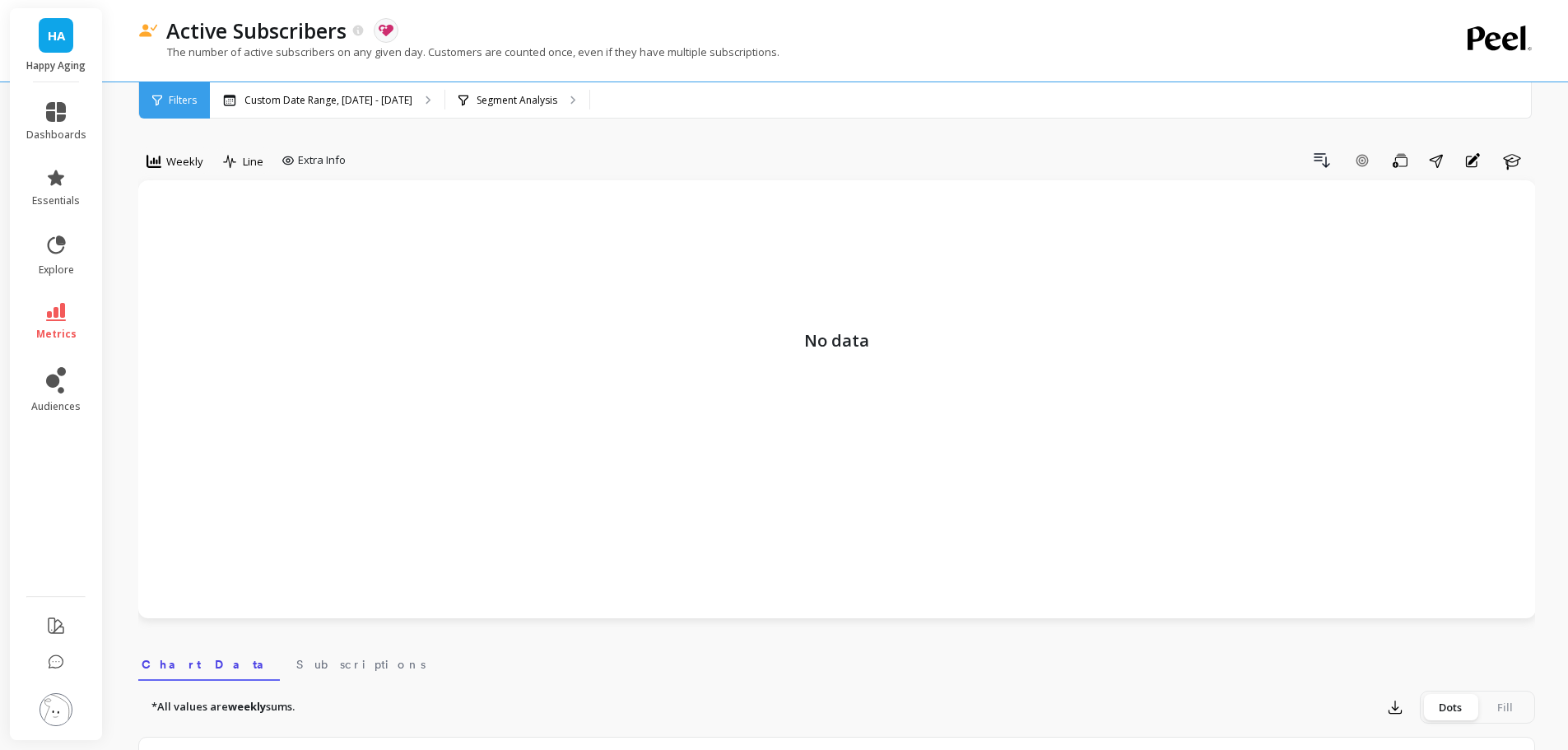
click at [57, 702] on img at bounding box center [55, 709] width 33 height 33
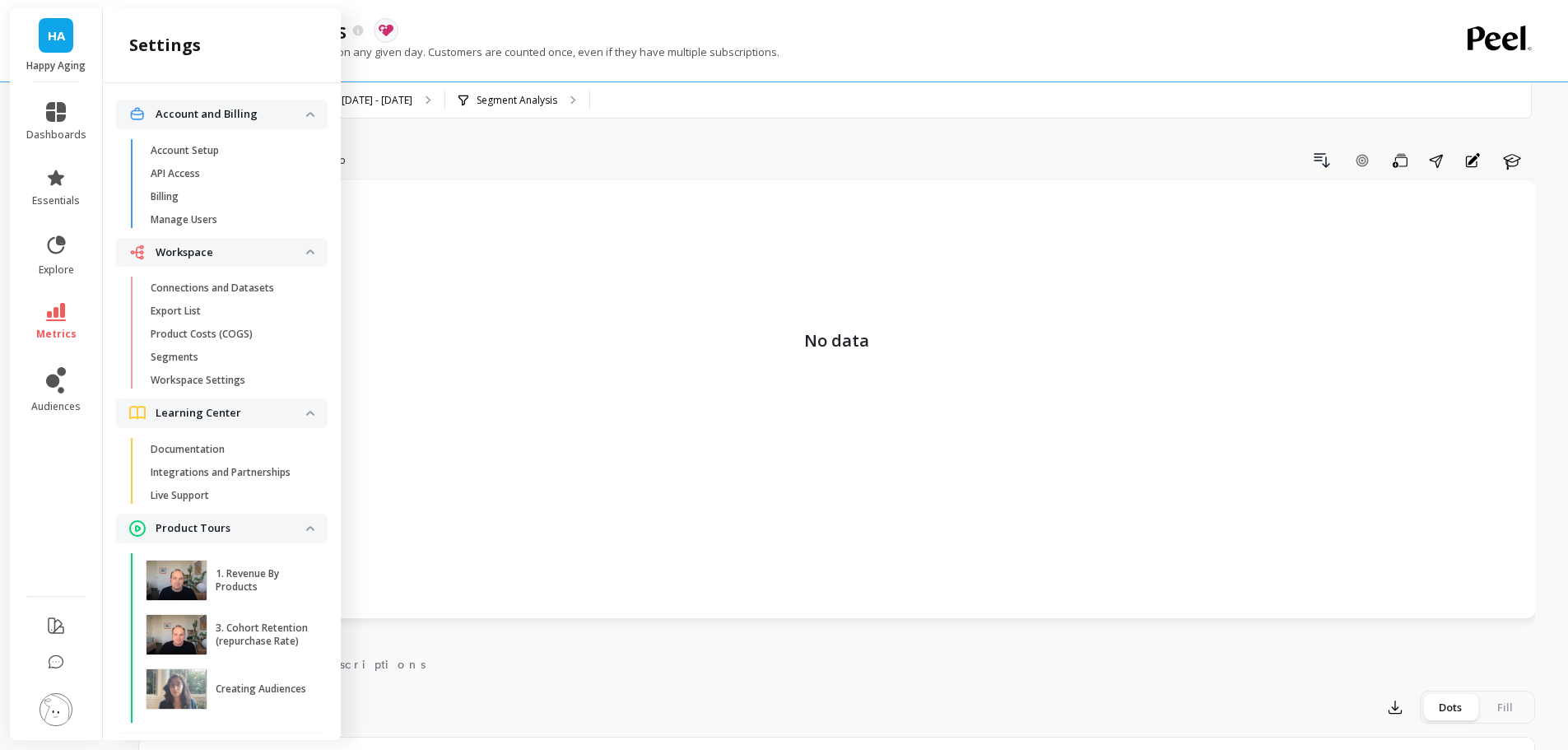
click at [223, 284] on p "Connections and Datasets" at bounding box center [212, 288] width 124 height 13
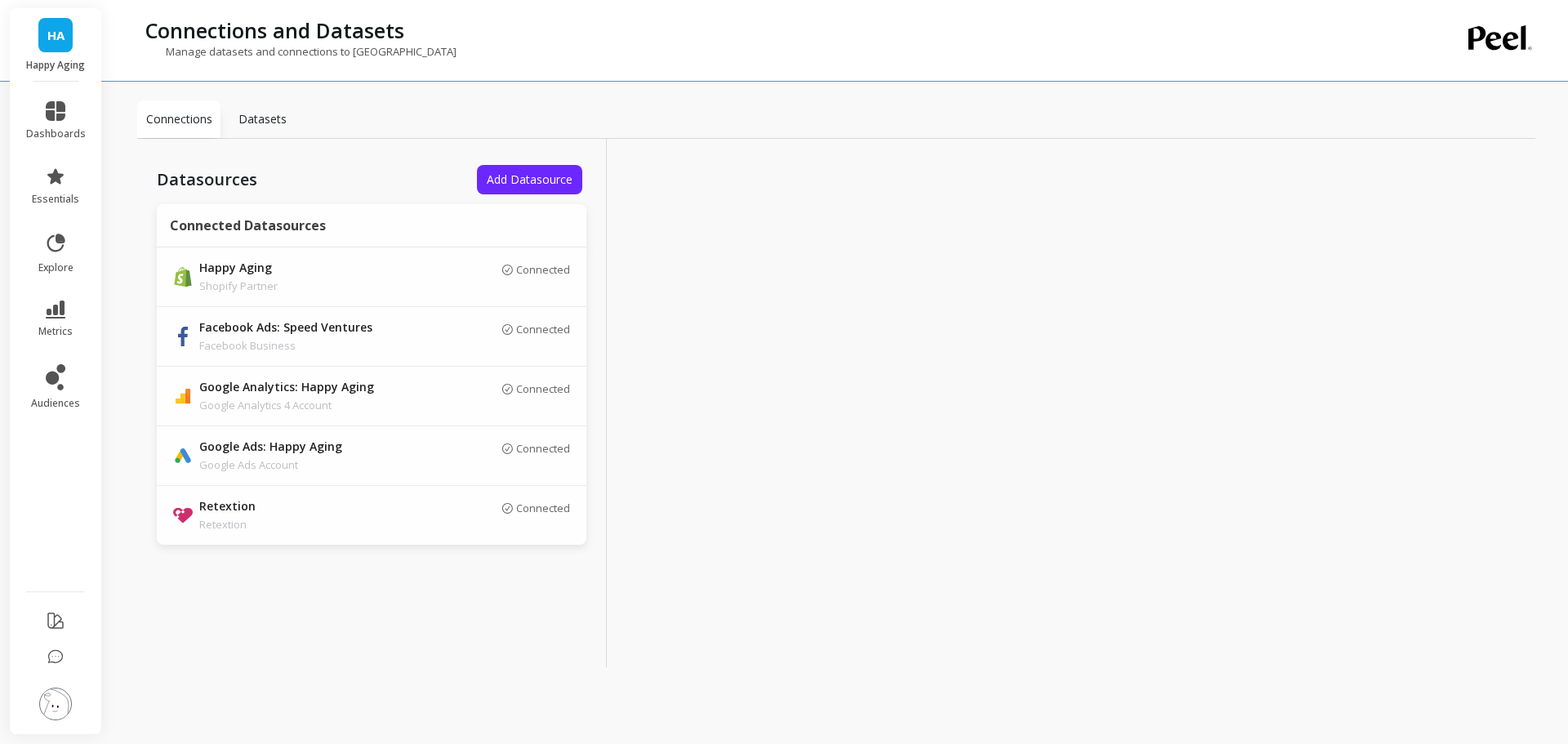
click at [433, 513] on div "Connected" at bounding box center [501, 515] width 139 height 28
